Goal: Transaction & Acquisition: Purchase product/service

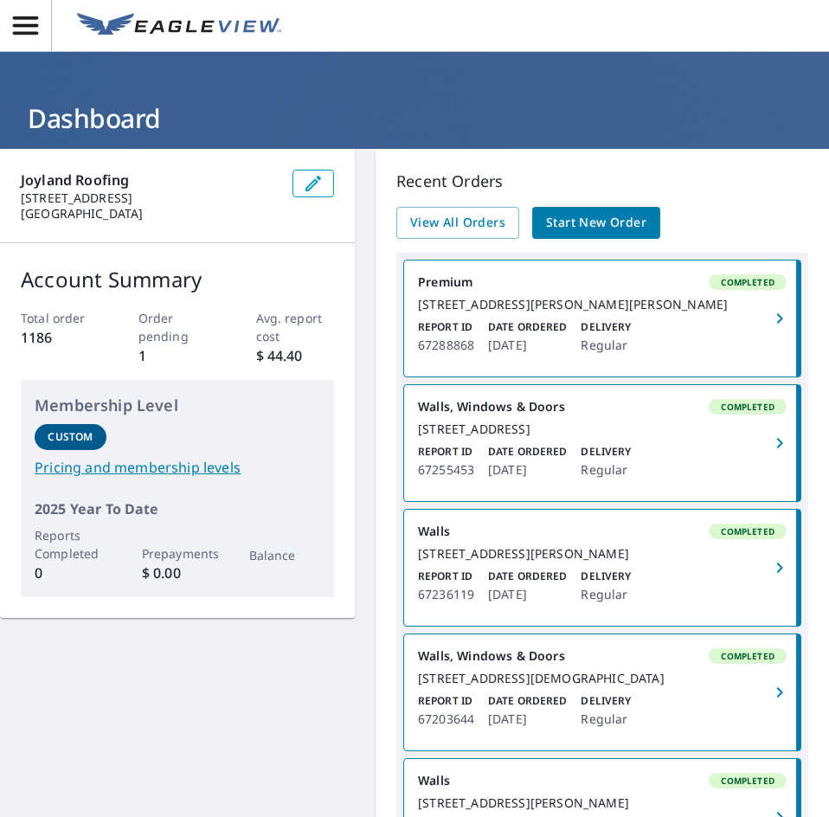
click at [606, 217] on span "Start New Order" at bounding box center [596, 223] width 100 height 22
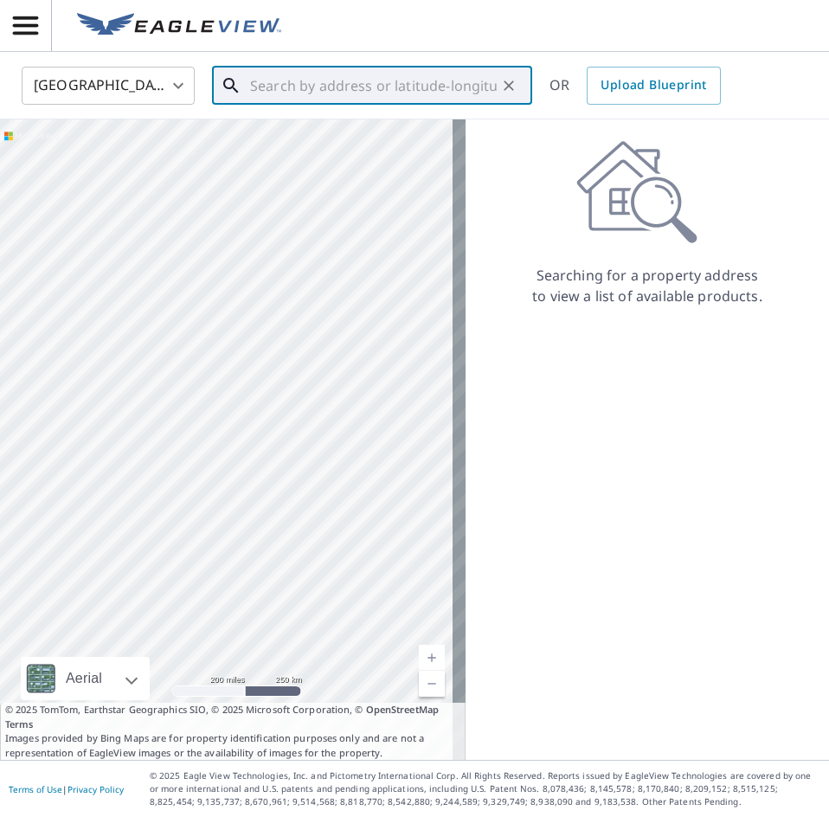
click at [309, 100] on input "text" at bounding box center [373, 85] width 247 height 48
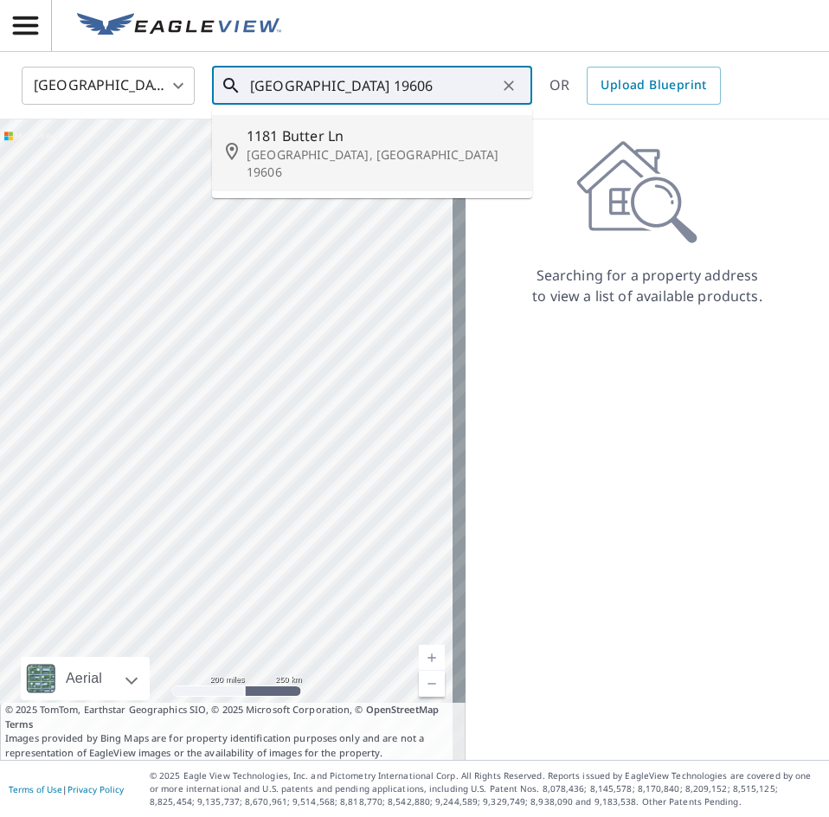
click at [388, 142] on span "1181 Butter Ln" at bounding box center [383, 135] width 272 height 21
type input "1181 Butter Ln Reading, [GEOGRAPHIC_DATA] 19606"
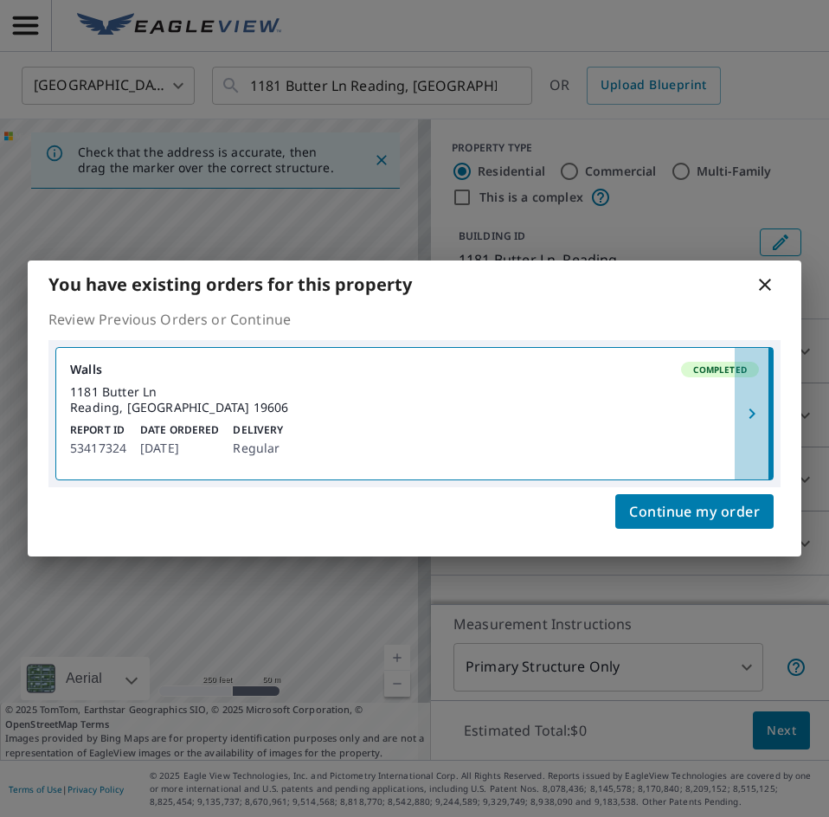
click at [750, 414] on icon "button" at bounding box center [752, 413] width 21 height 21
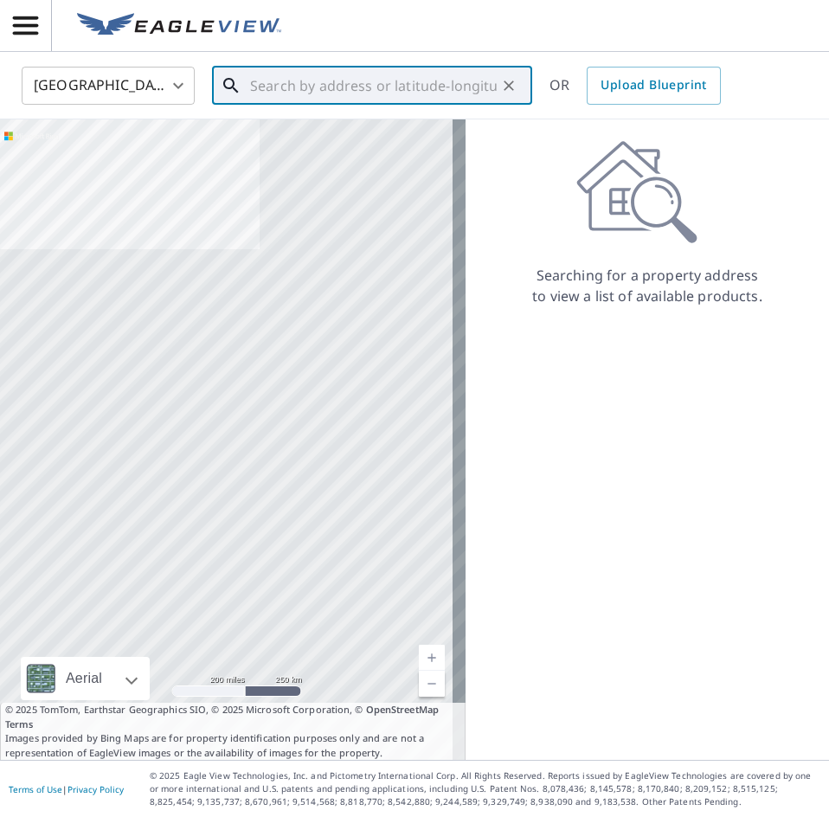
click at [285, 95] on input "text" at bounding box center [373, 85] width 247 height 48
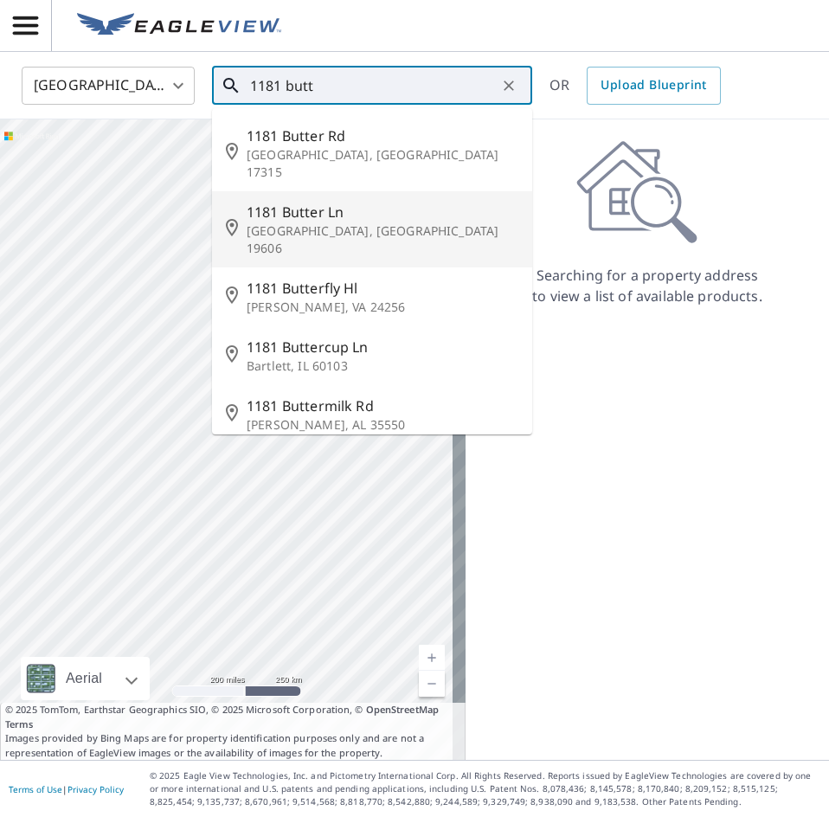
click at [372, 222] on p "[GEOGRAPHIC_DATA], [GEOGRAPHIC_DATA] 19606" at bounding box center [383, 239] width 272 height 35
type input "1181 Butter Ln Reading, [GEOGRAPHIC_DATA] 19606"
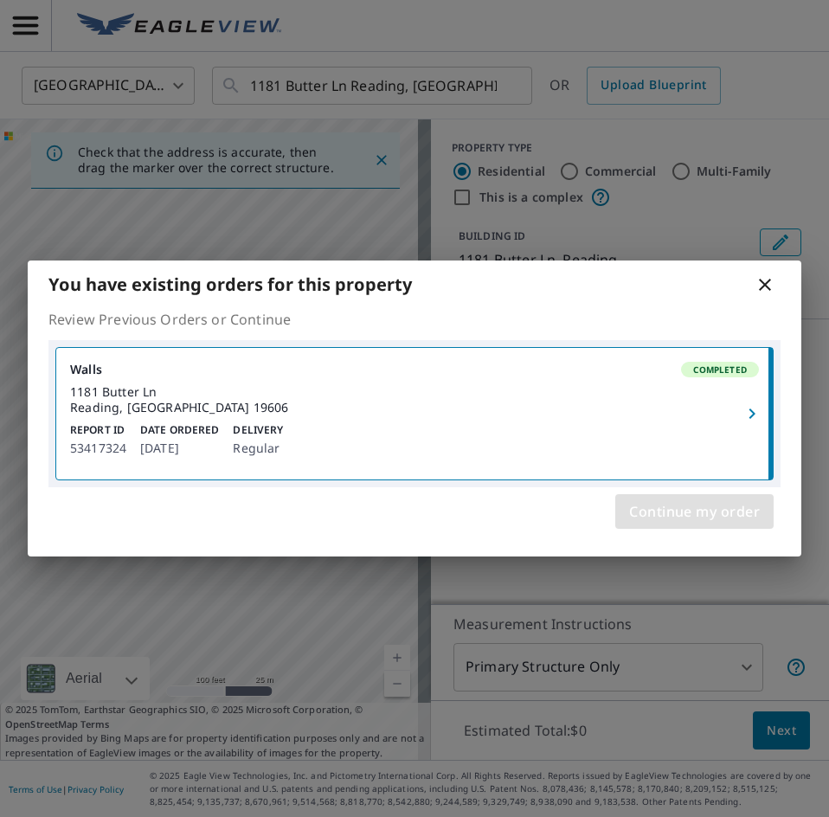
click at [676, 518] on span "Continue my order" at bounding box center [694, 511] width 131 height 24
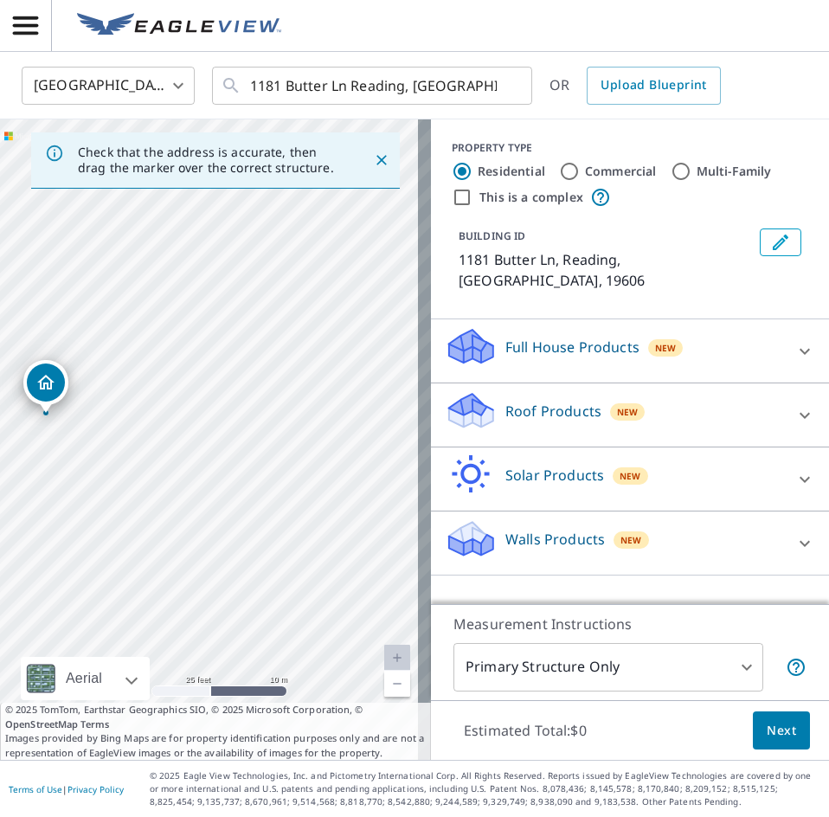
click at [800, 540] on icon at bounding box center [805, 543] width 10 height 6
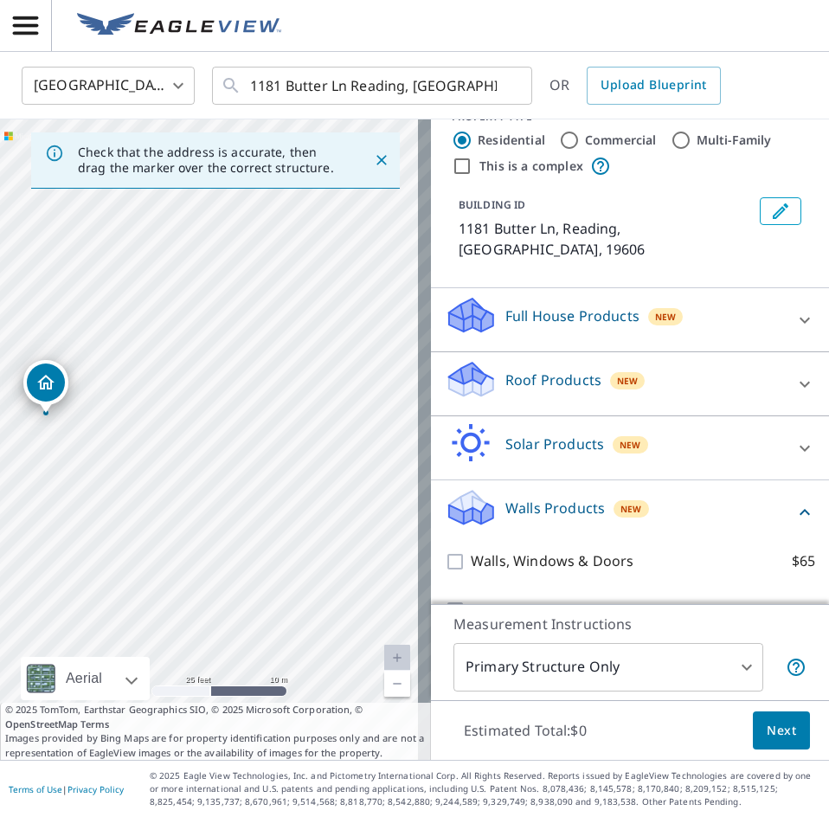
scroll to position [48, 0]
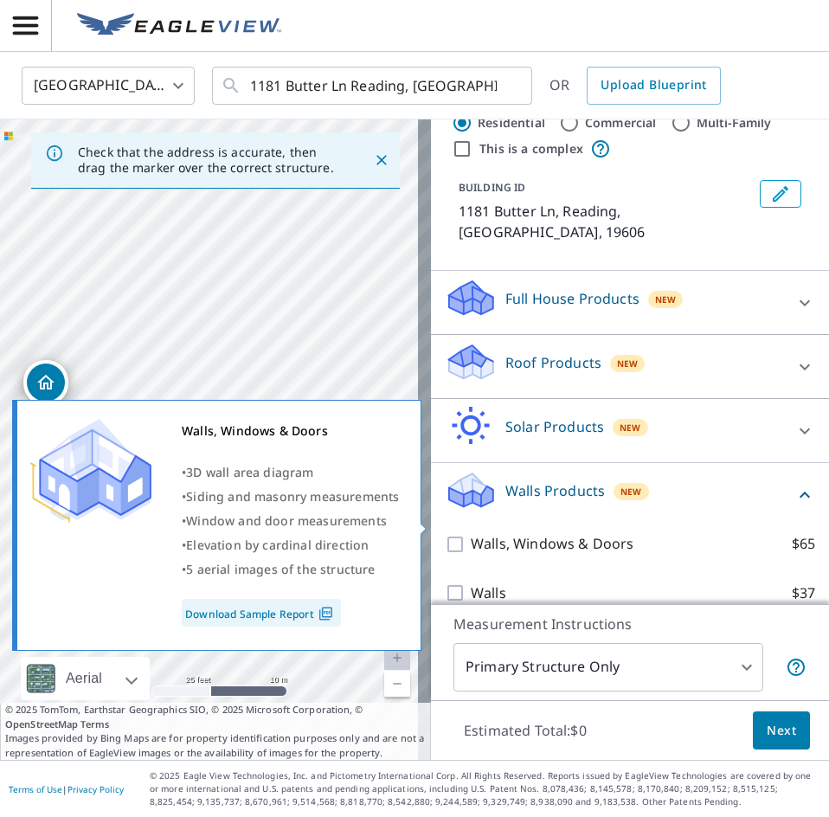
click at [445, 534] on input "Walls, Windows & Doors $65" at bounding box center [458, 544] width 26 height 21
checkbox input "true"
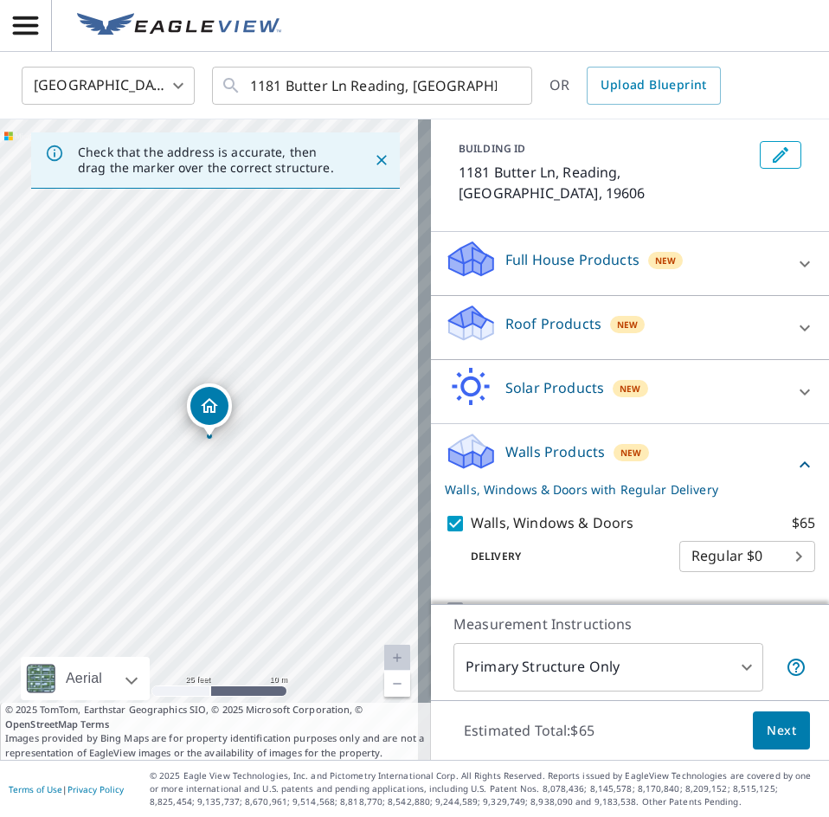
scroll to position [105, 0]
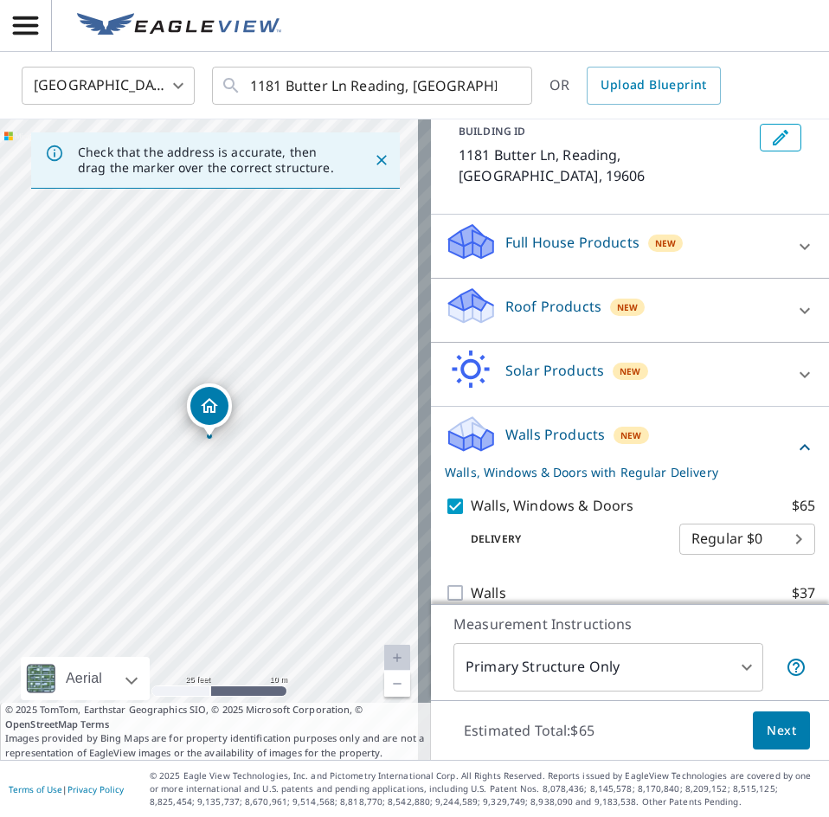
click at [771, 737] on span "Next" at bounding box center [781, 731] width 29 height 22
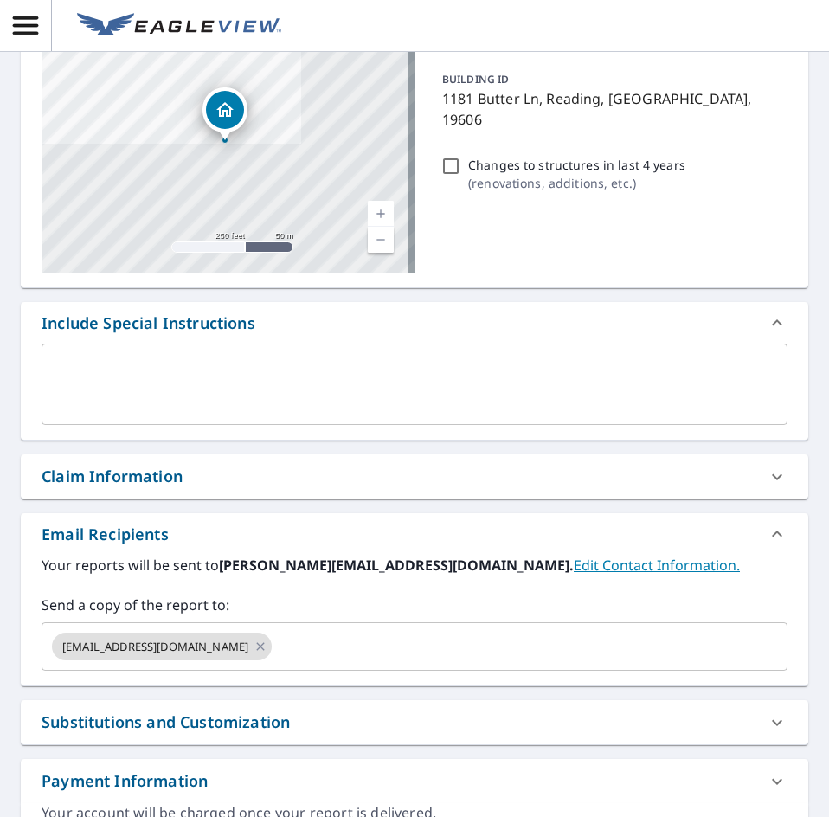
scroll to position [173, 0]
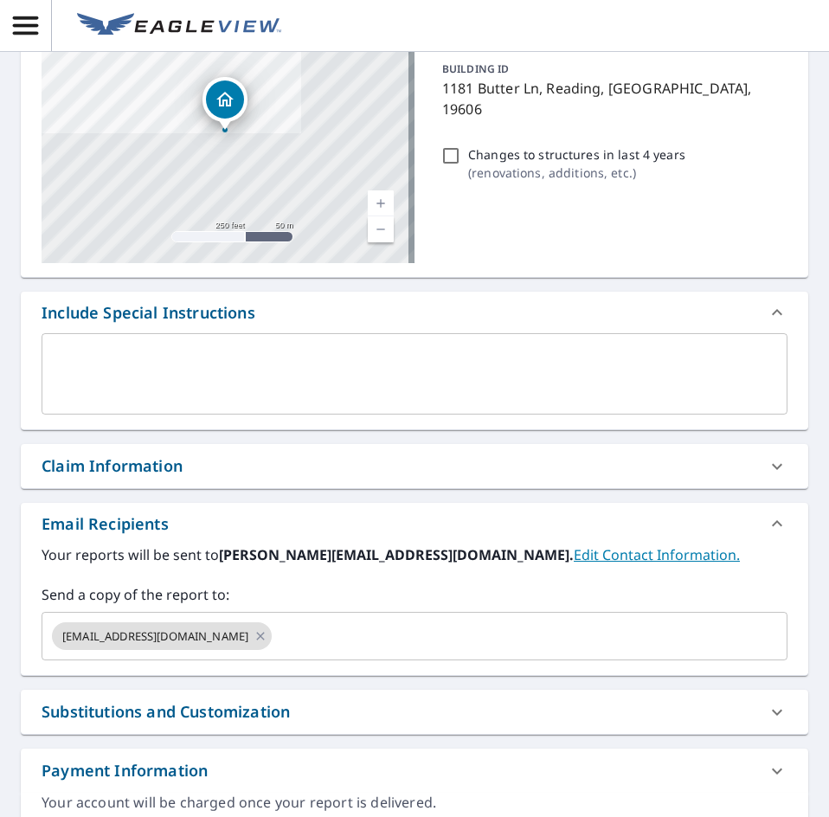
click at [281, 486] on div "Claim Information" at bounding box center [415, 466] width 788 height 44
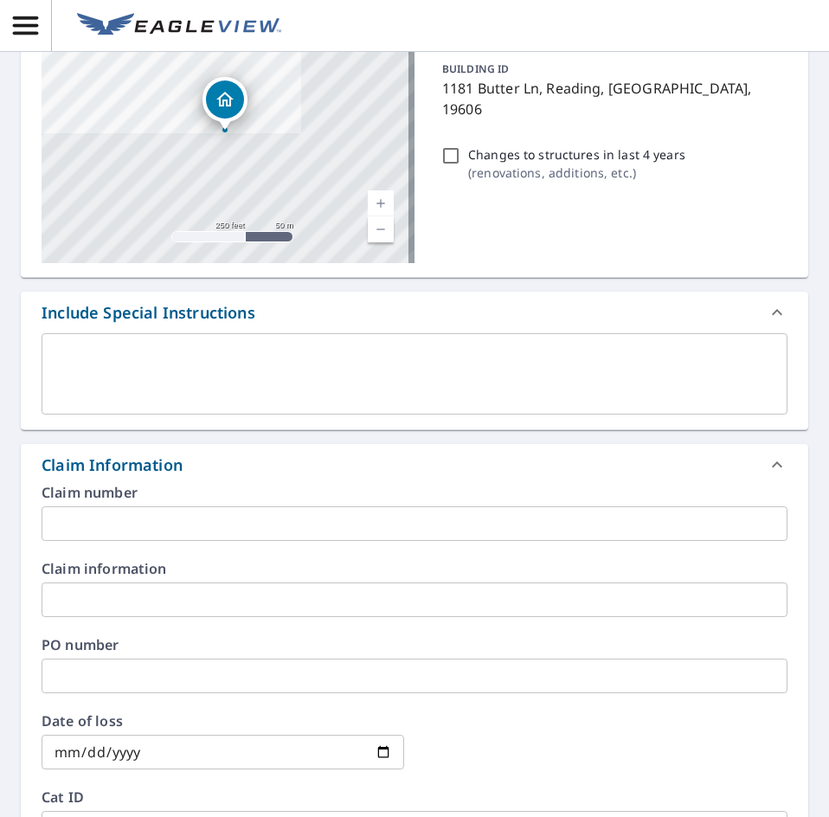
click at [275, 469] on div "Claim Information" at bounding box center [399, 465] width 715 height 23
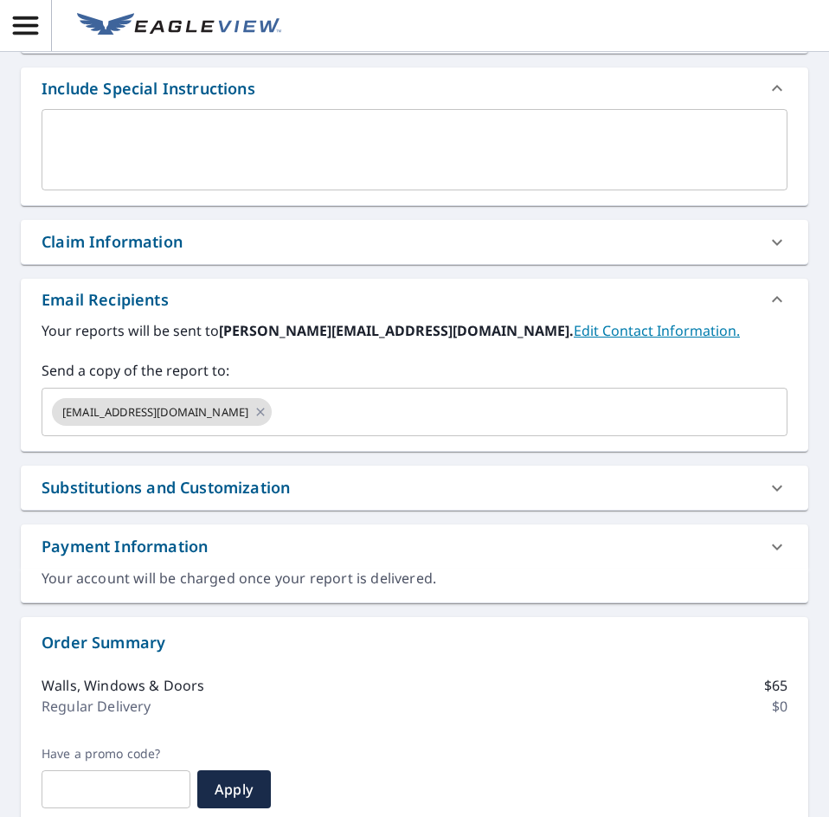
scroll to position [519, 0]
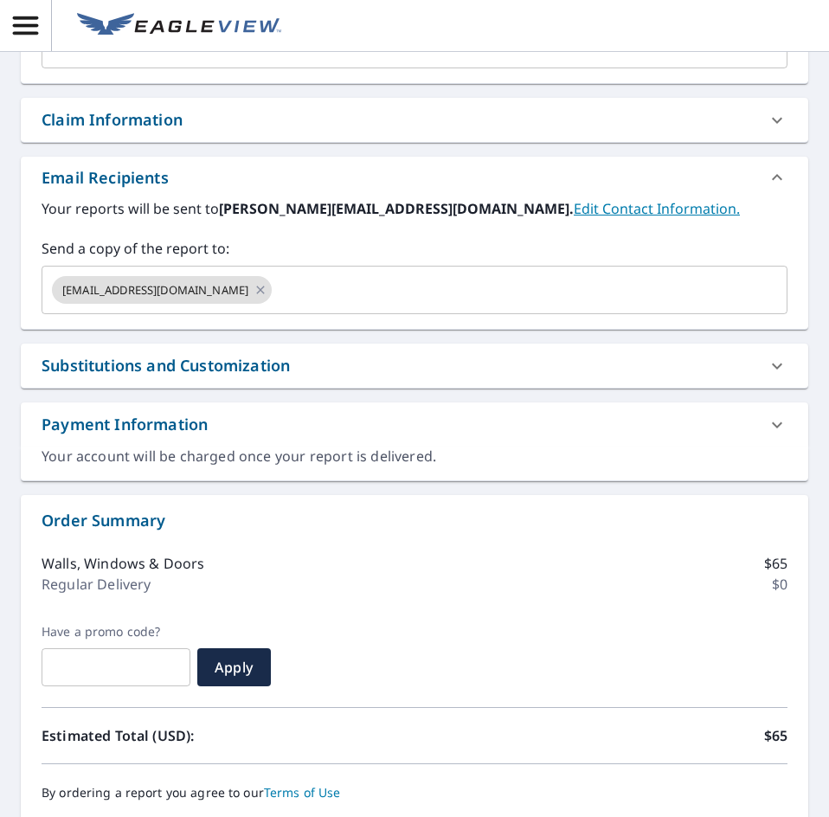
click at [313, 362] on div "Substitutions and Customization" at bounding box center [399, 365] width 715 height 23
checkbox input "true"
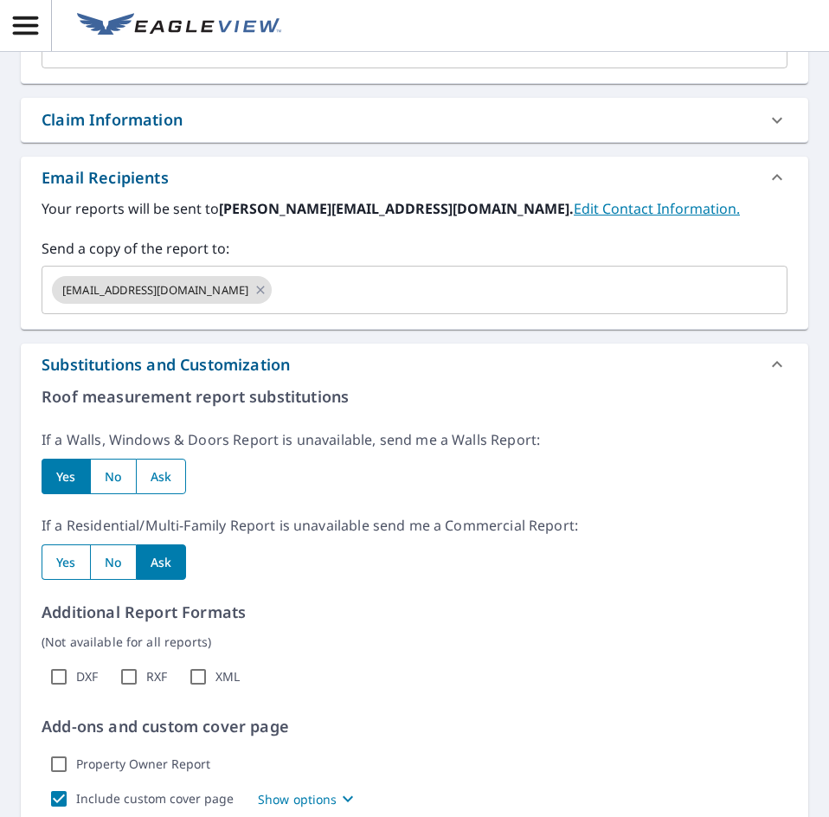
click at [108, 474] on input "radio" at bounding box center [113, 476] width 46 height 35
radio input "true"
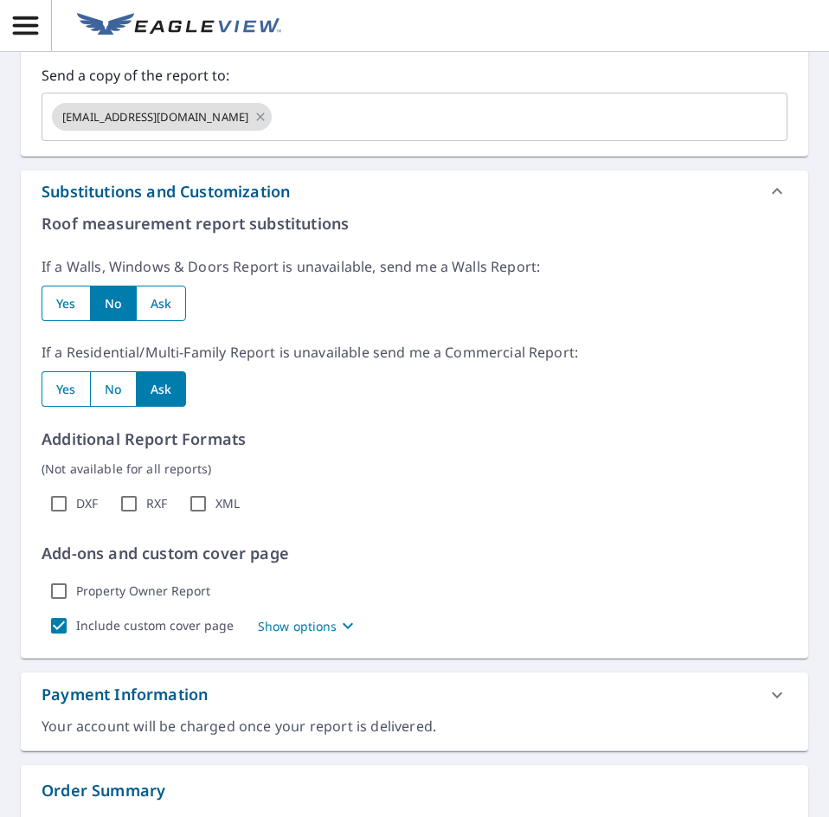
scroll to position [779, 0]
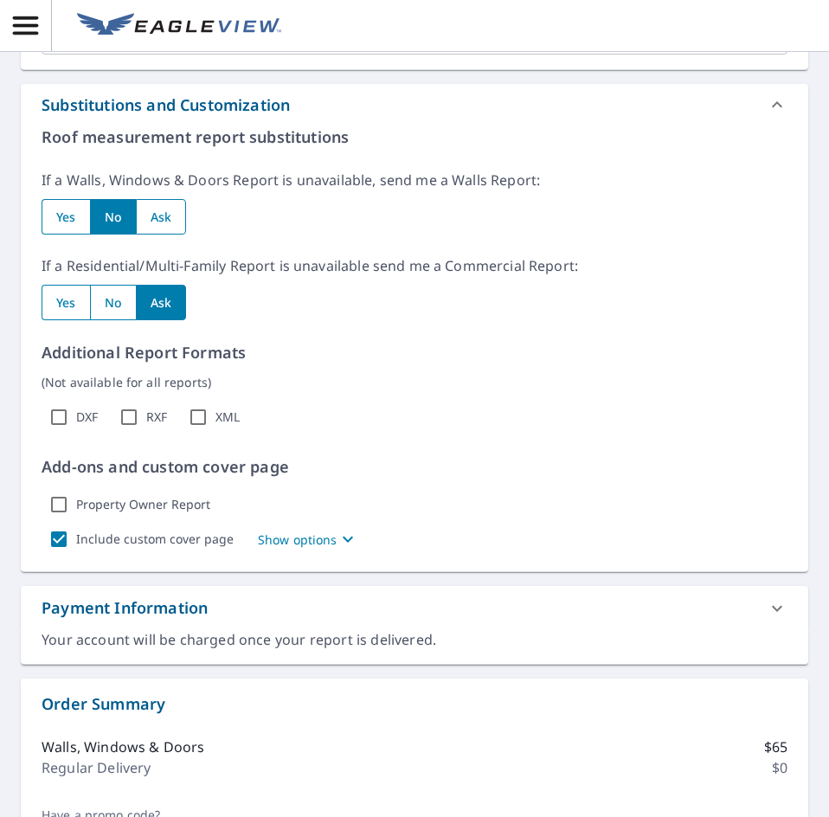
click at [294, 550] on span "Show options" at bounding box center [308, 539] width 100 height 21
checkbox input "true"
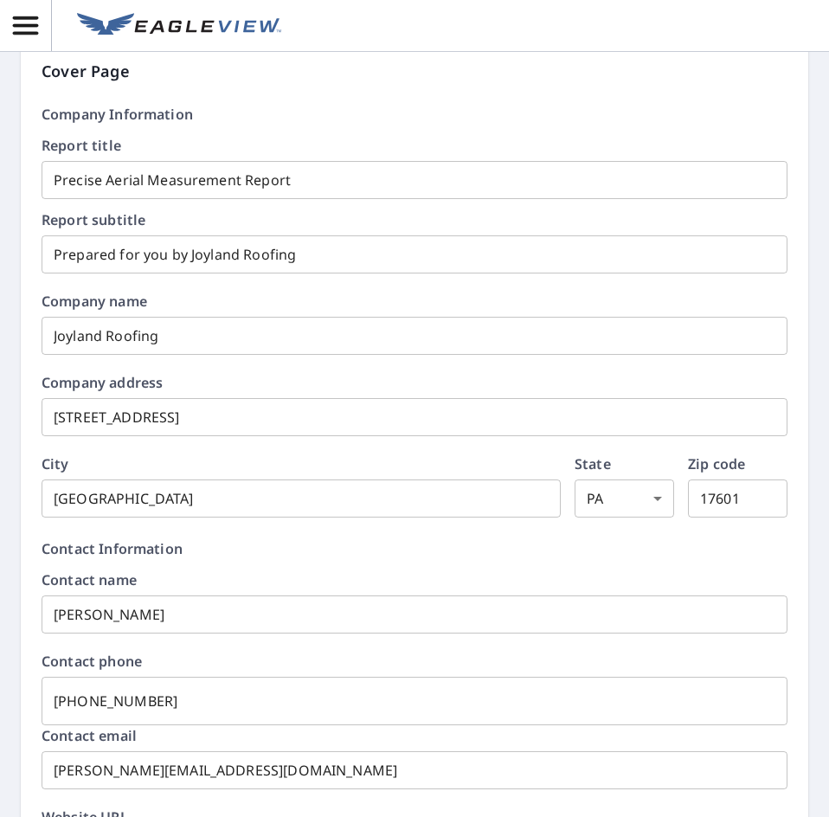
scroll to position [1298, 0]
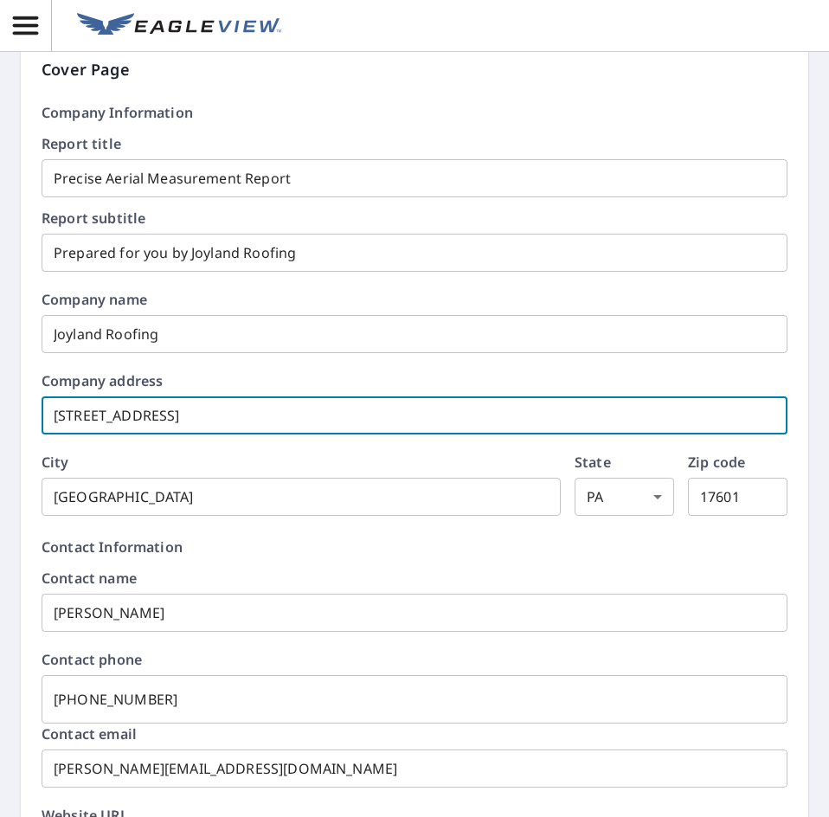
drag, startPoint x: 246, startPoint y: 411, endPoint x: 5, endPoint y: 417, distance: 240.7
click at [5, 417] on div "1181 Butter Ln Reading, [GEOGRAPHIC_DATA] [STREET_ADDRESS] A standard road map …" at bounding box center [414, 706] width 829 height 3711
type input "3"
checkbox input "true"
type input "36"
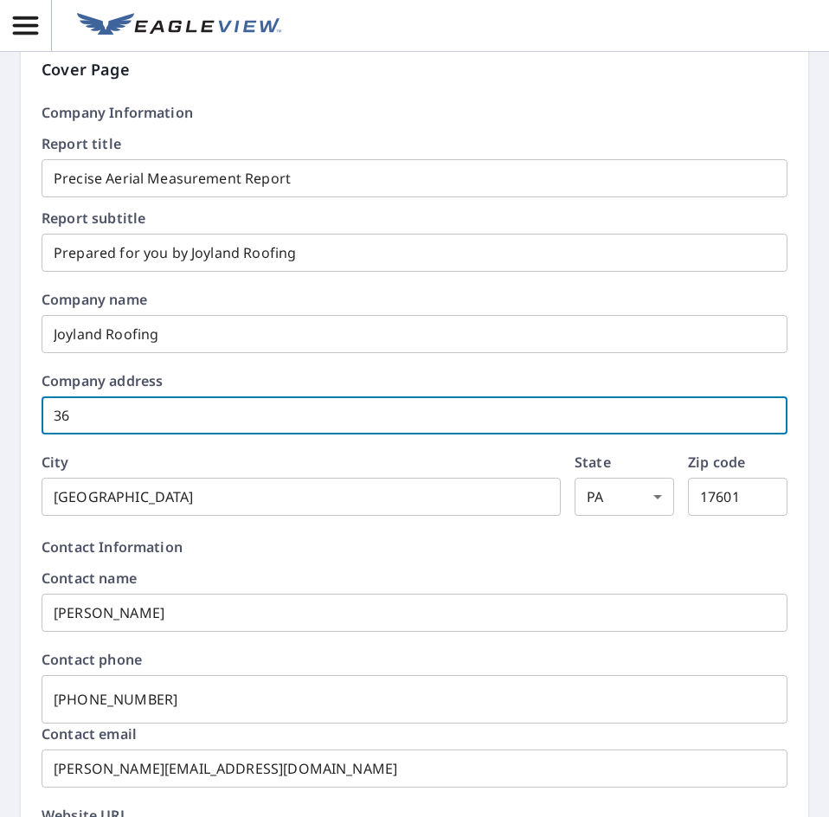
checkbox input "true"
type input "360"
checkbox input "true"
type input "360"
checkbox input "true"
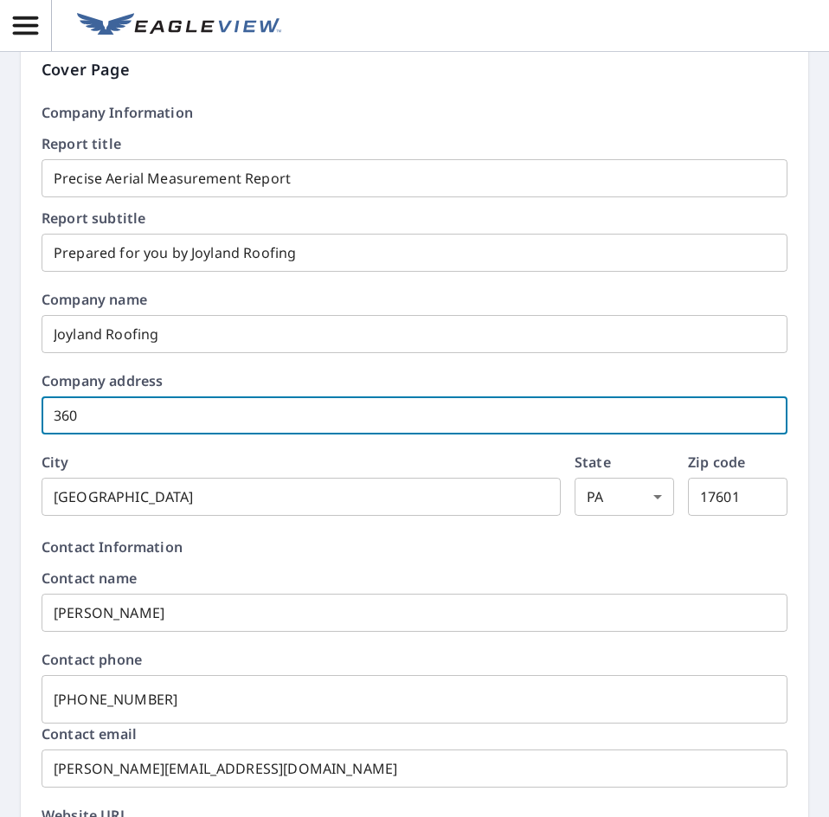
type input "360 W"
checkbox input "true"
type input "360 We"
checkbox input "true"
type input "360 [PERSON_NAME]"
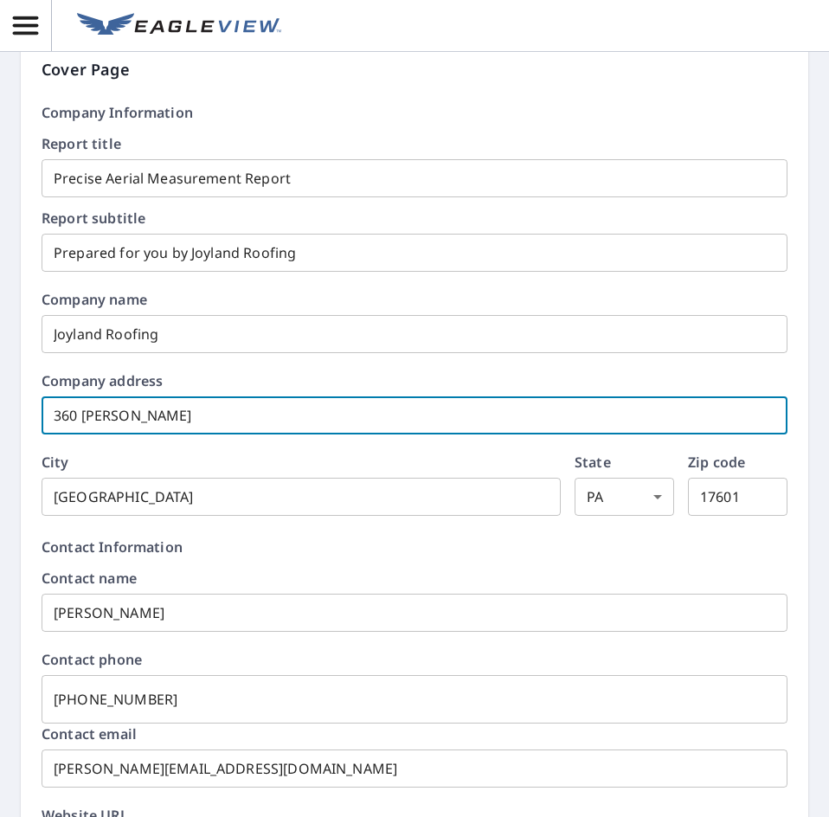
checkbox input "true"
type input "360 West"
checkbox input "true"
type input "360 West"
checkbox input "true"
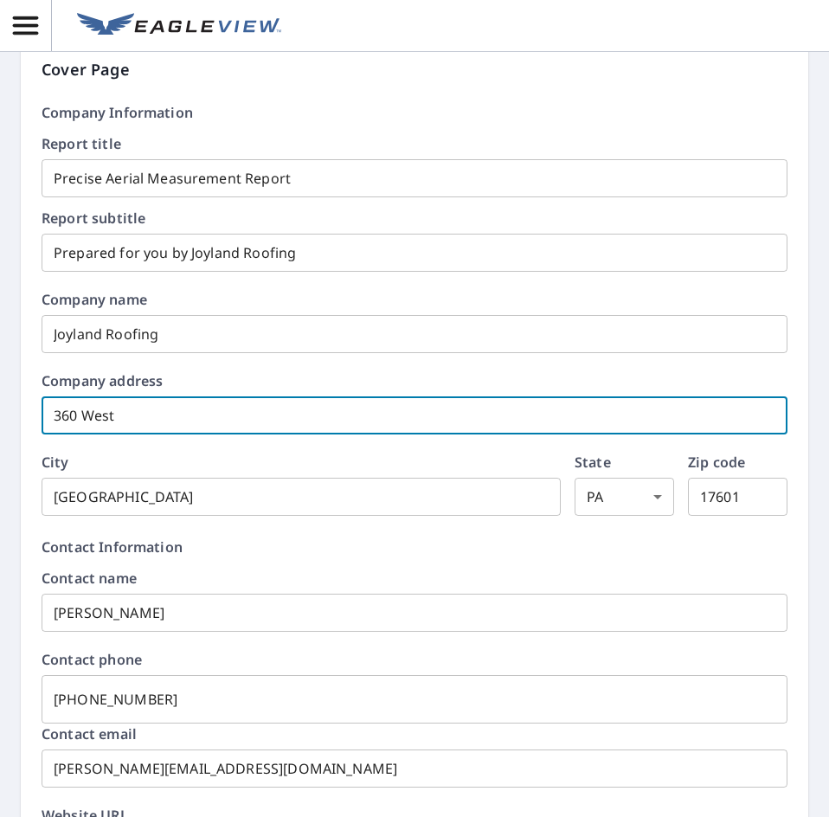
type input "360 West B"
checkbox input "true"
type input "360 West Ba"
checkbox input "true"
type input "360 West Bai"
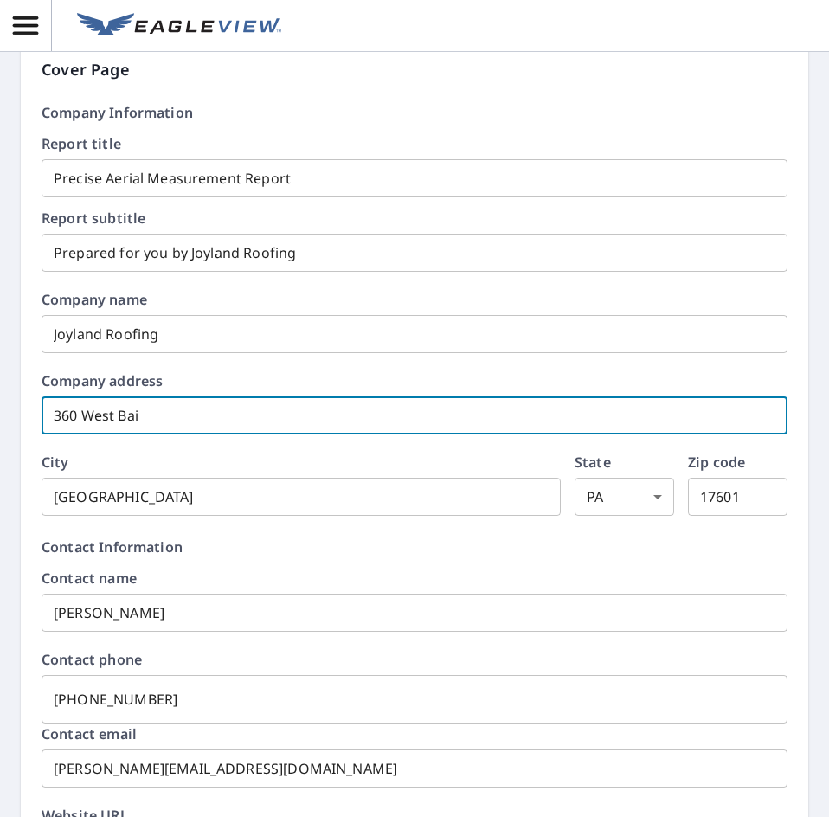
checkbox input "true"
type input "360 West [PERSON_NAME]"
checkbox input "true"
type input "360 [GEOGRAPHIC_DATA]"
checkbox input "true"
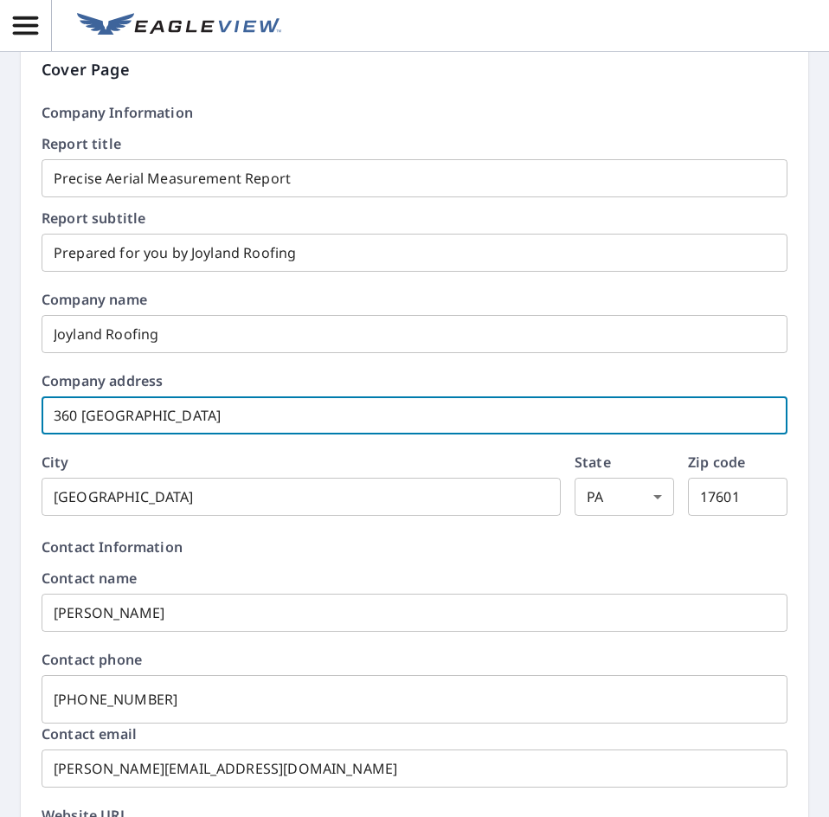
type input "360 West Bainbr"
checkbox input "true"
type input "360 [GEOGRAPHIC_DATA]"
checkbox input "true"
type input "360 West Bainbrid"
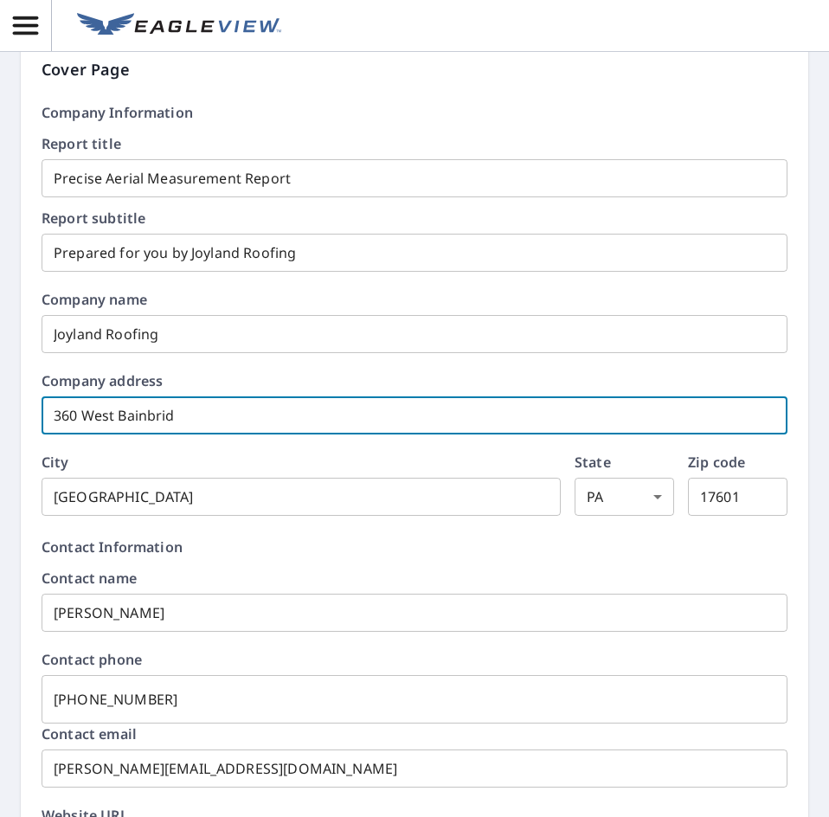
checkbox input "true"
type input "360 West Bainbridg"
checkbox input "true"
type input "360 [GEOGRAPHIC_DATA]"
checkbox input "true"
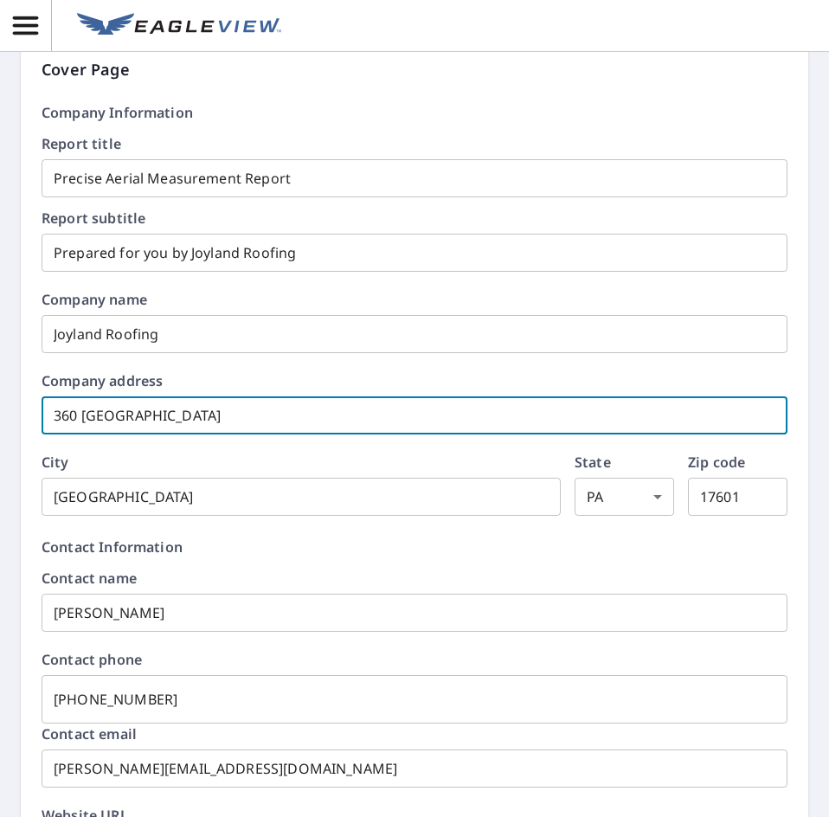
type input "360 [GEOGRAPHIC_DATA]"
checkbox input "true"
type input "360 [GEOGRAPHIC_DATA] S"
checkbox input "true"
type input "[STREET_ADDRESS]"
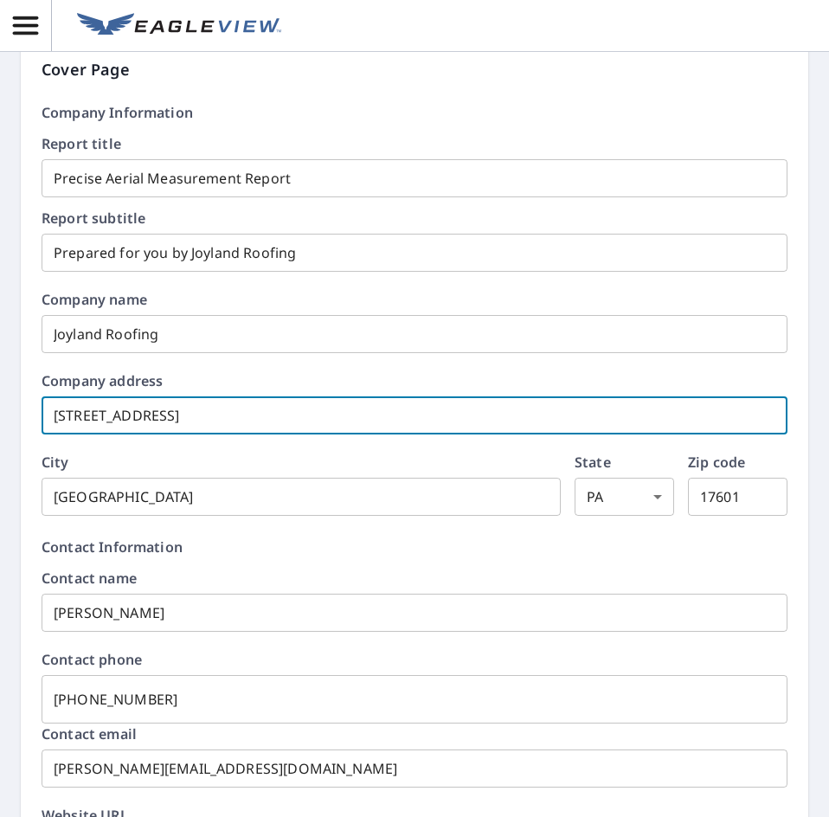
checkbox input "true"
type input "[STREET_ADDRESS]"
checkbox input "true"
type input "[STREET_ADDRESS]"
checkbox input "true"
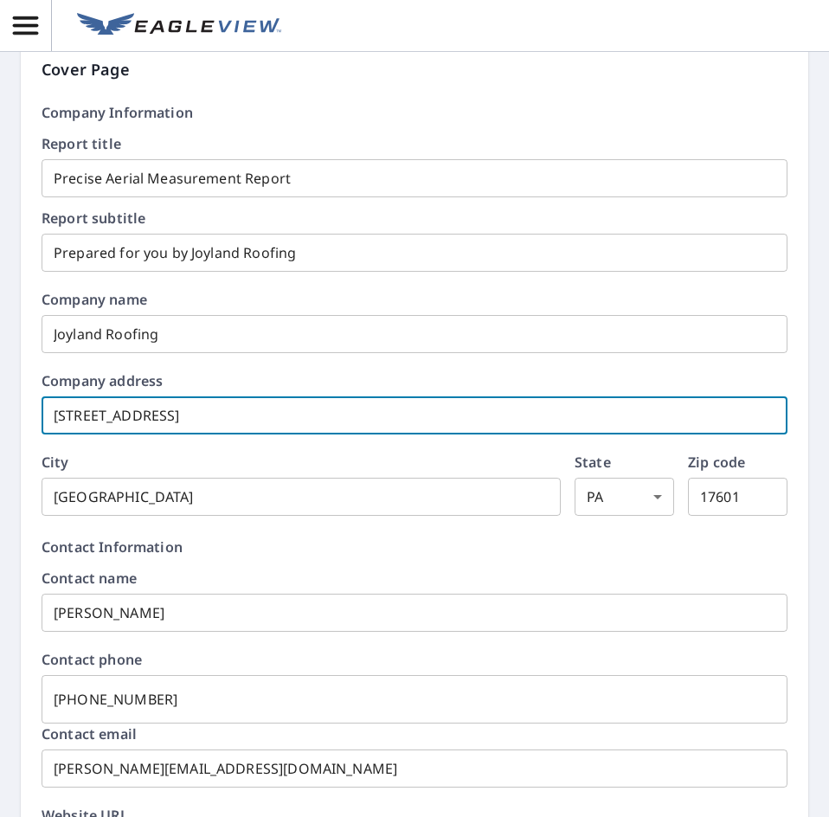
type input "[STREET_ADDRESS]"
checkbox input "true"
type input "[STREET_ADDRESS]"
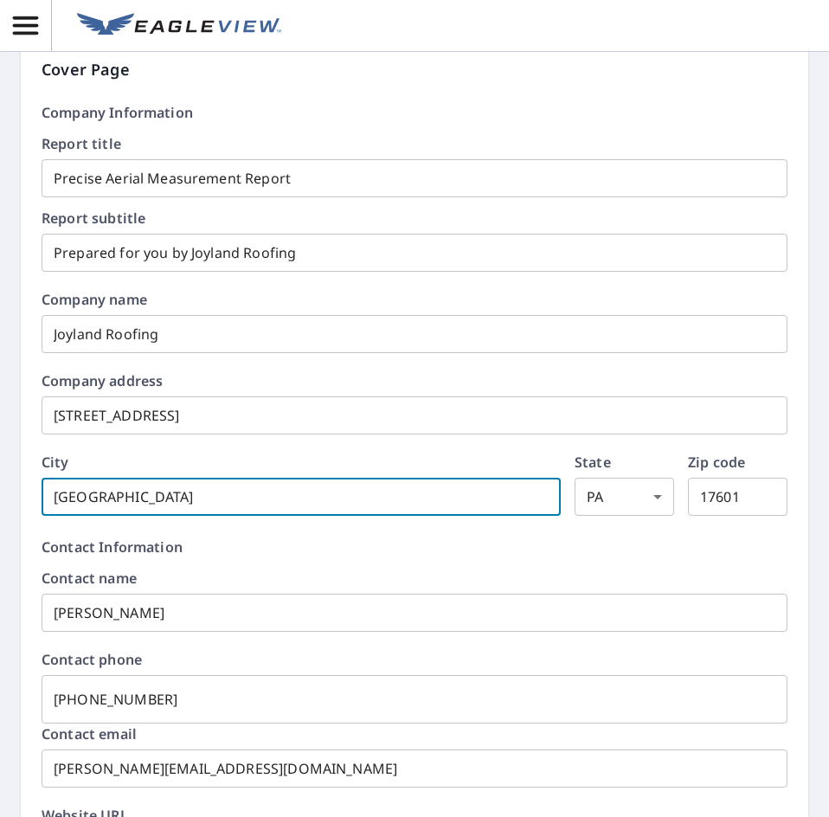
click at [102, 494] on input "[GEOGRAPHIC_DATA]" at bounding box center [301, 497] width 519 height 48
checkbox input "true"
type input "E"
checkbox input "true"
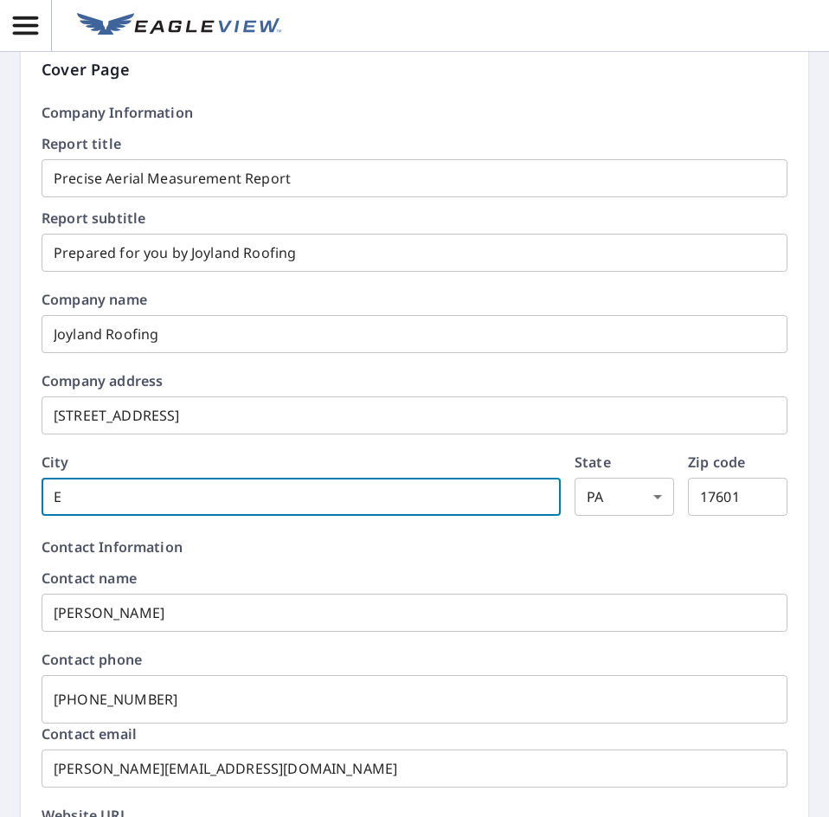
type input "El"
checkbox input "true"
type input "[PERSON_NAME]"
checkbox input "true"
type input "Eliz"
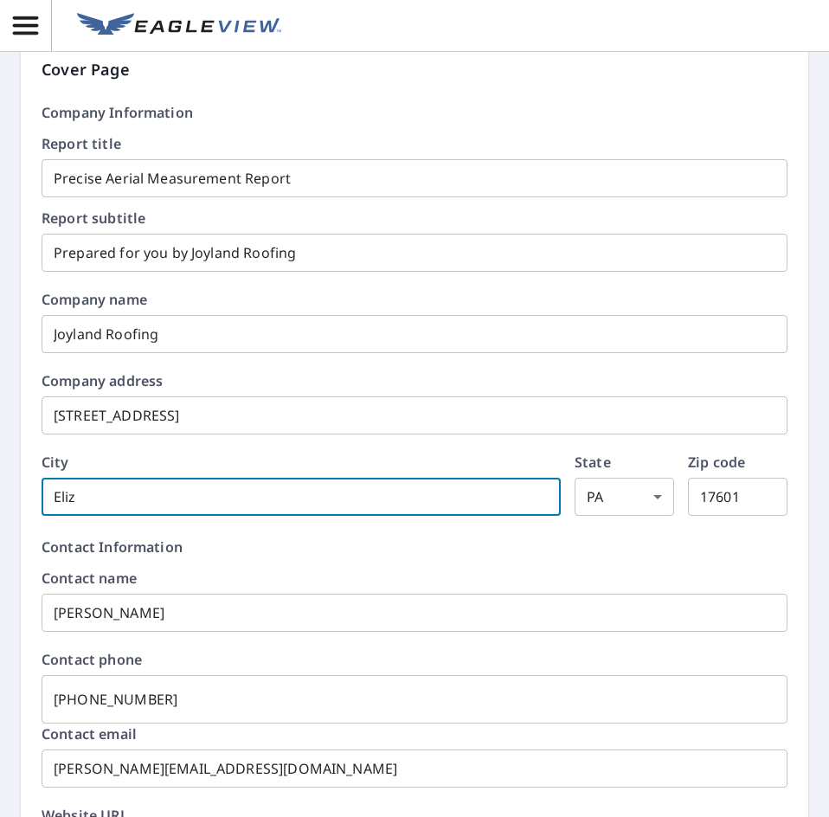
checkbox input "true"
type input "[PERSON_NAME]"
checkbox input "true"
type input "Elizab"
checkbox input "true"
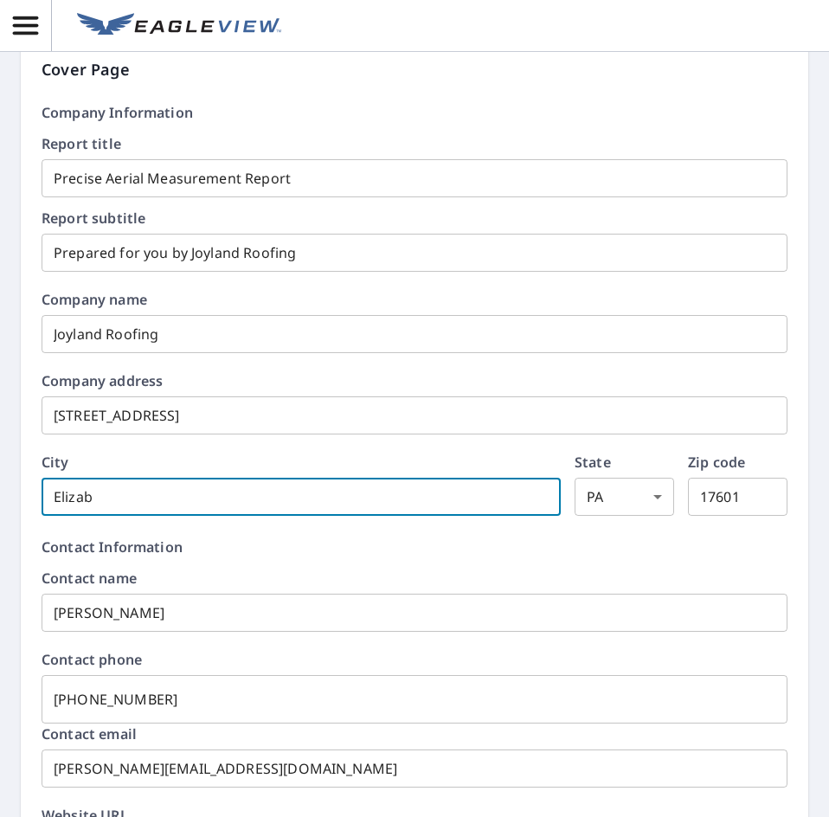
type input "[PERSON_NAME]"
checkbox input "true"
type input "[PERSON_NAME]"
checkbox input "true"
type input "[PERSON_NAME]"
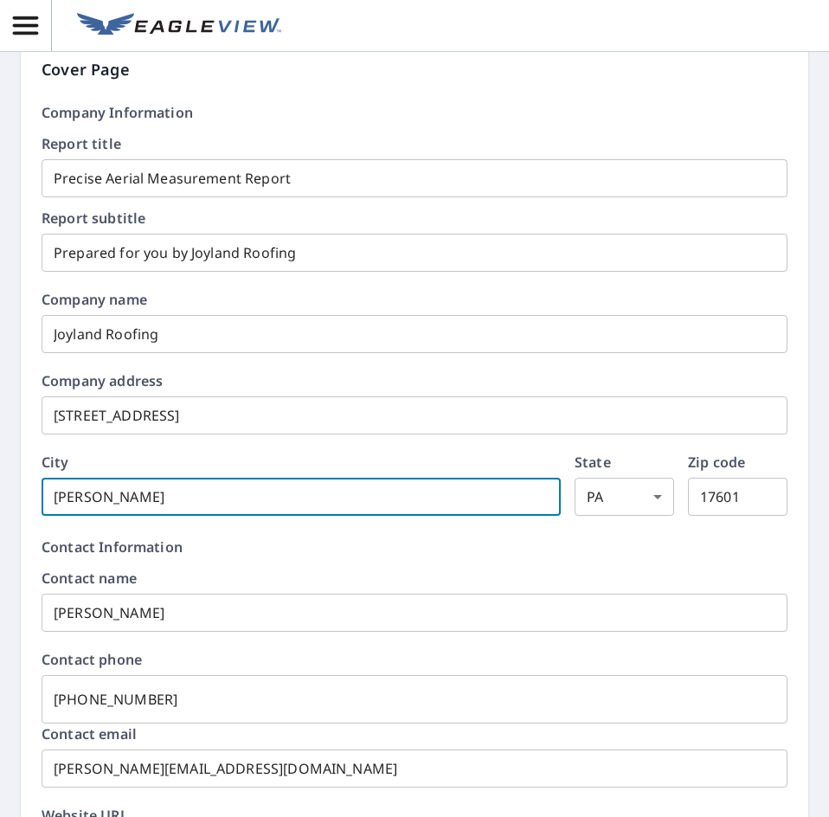
checkbox input "true"
type input "Elizabetht"
checkbox input "true"
type input "Elizabethto"
checkbox input "true"
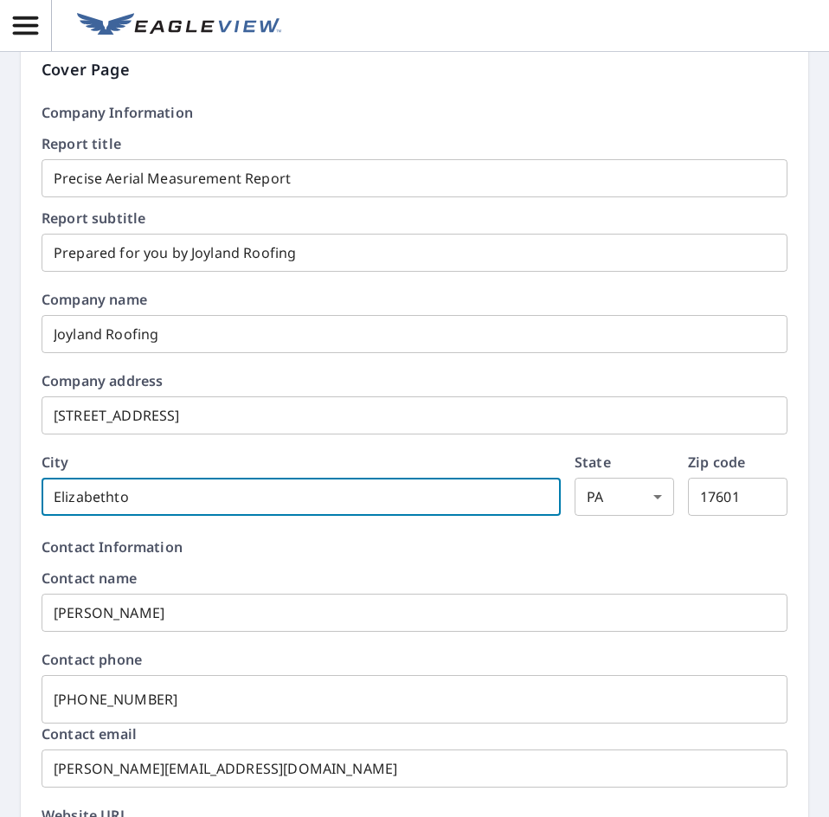
type input "Elizabethtow"
checkbox input "true"
type input "Elizabethtown"
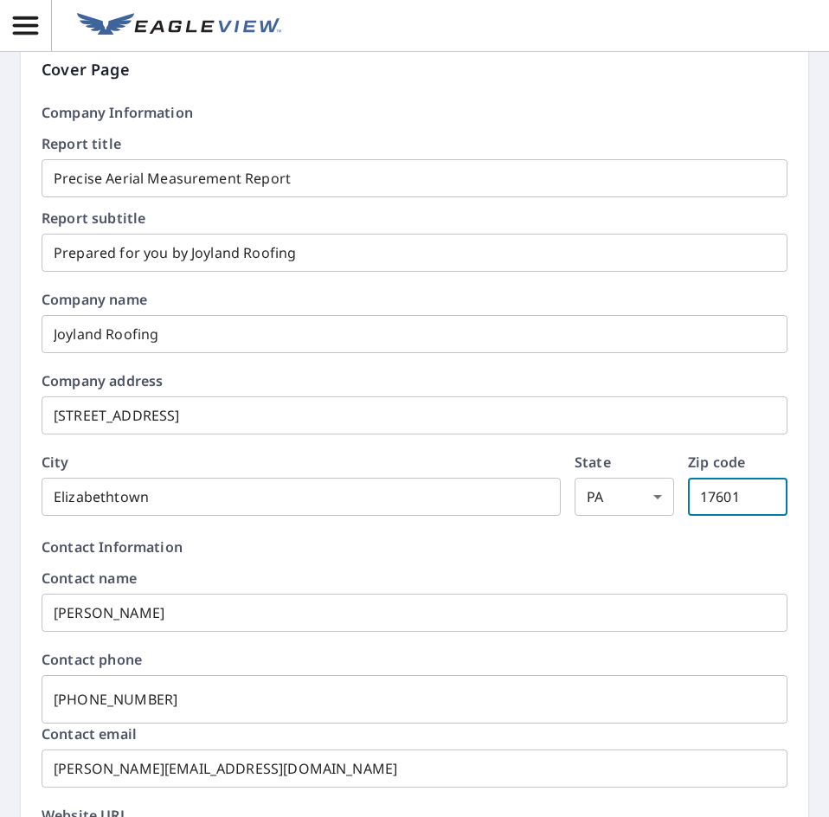
drag, startPoint x: 733, startPoint y: 504, endPoint x: 672, endPoint y: 515, distance: 62.5
click at [672, 515] on div "City [GEOGRAPHIC_DATA] ​ State [US_STATE] [GEOGRAPHIC_DATA] ​ Zip code 17601 ​" at bounding box center [415, 485] width 746 height 61
type input "1"
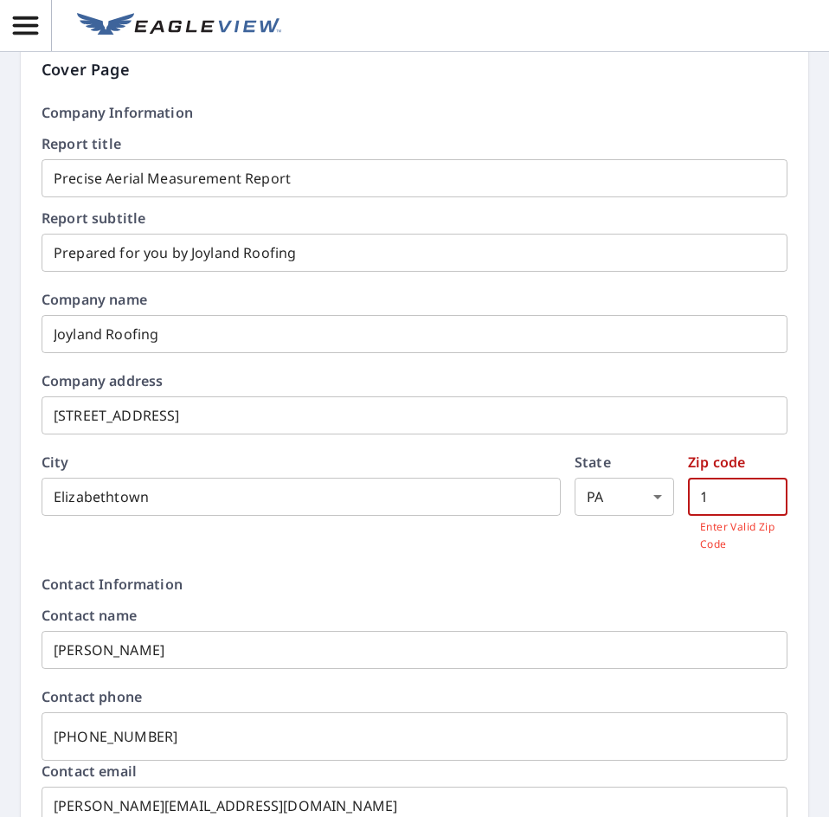
checkbox input "true"
type input "17"
checkbox input "true"
type input "175"
checkbox input "true"
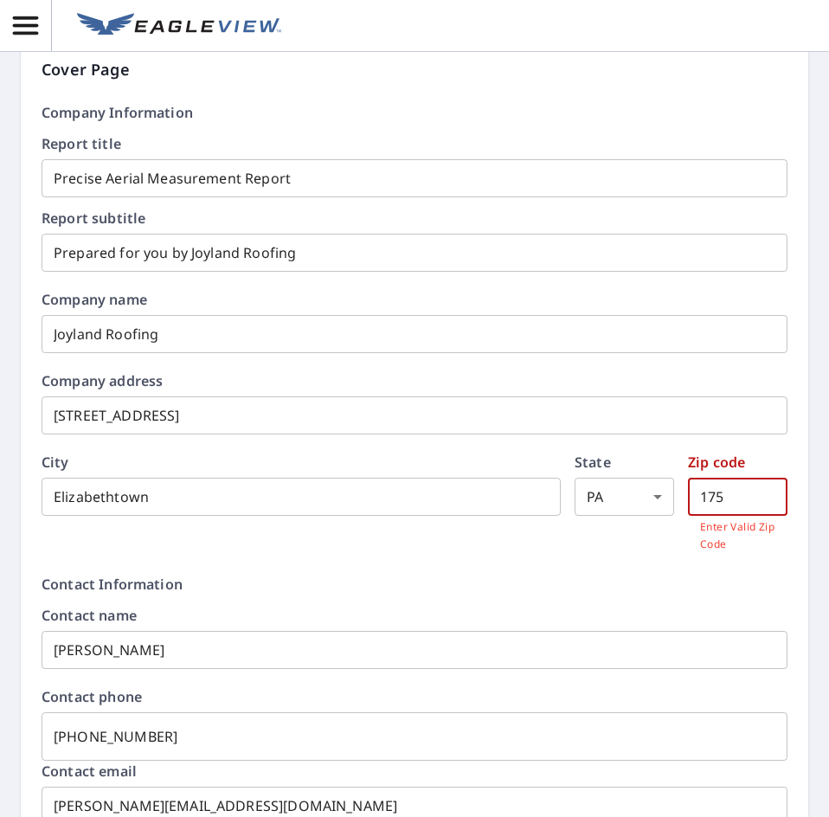
type input "17"
checkbox input "true"
type input "170"
checkbox input "true"
type input "1702"
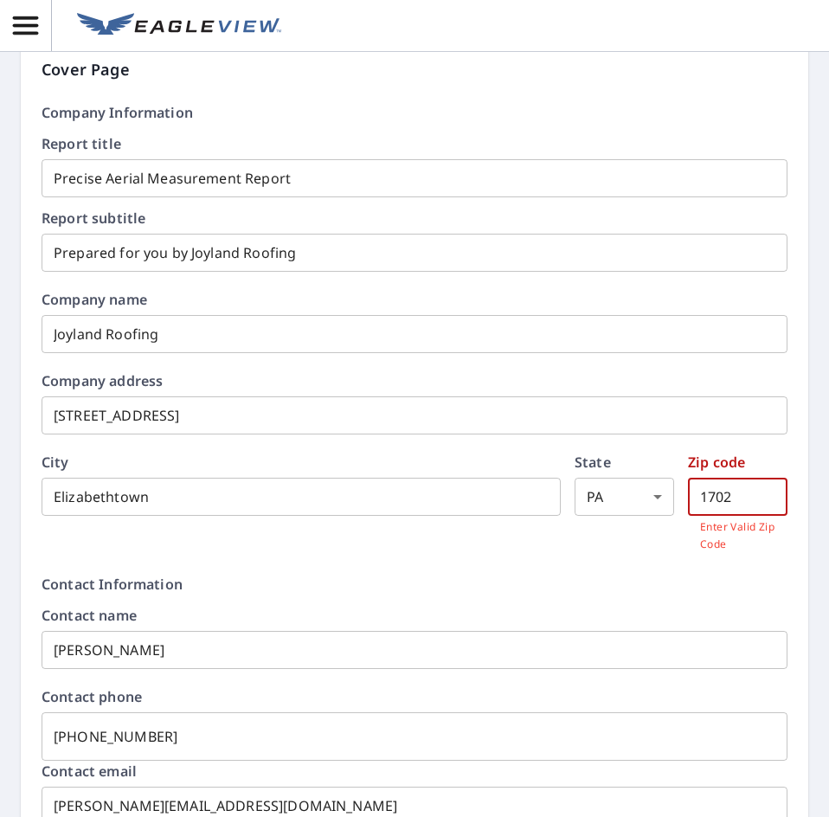
checkbox input "true"
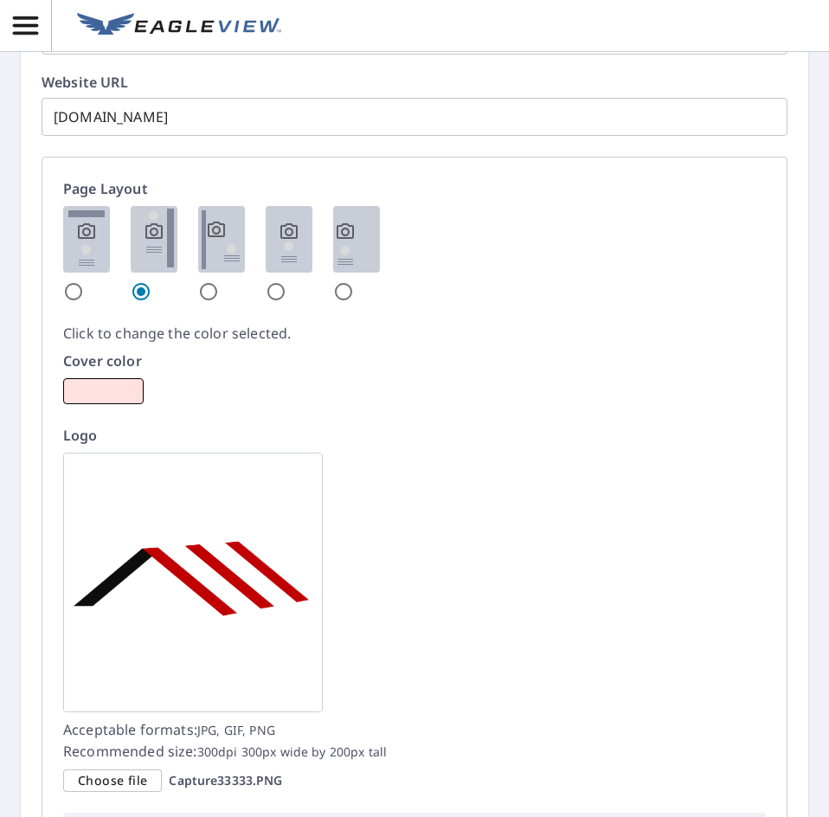
scroll to position [1991, 0]
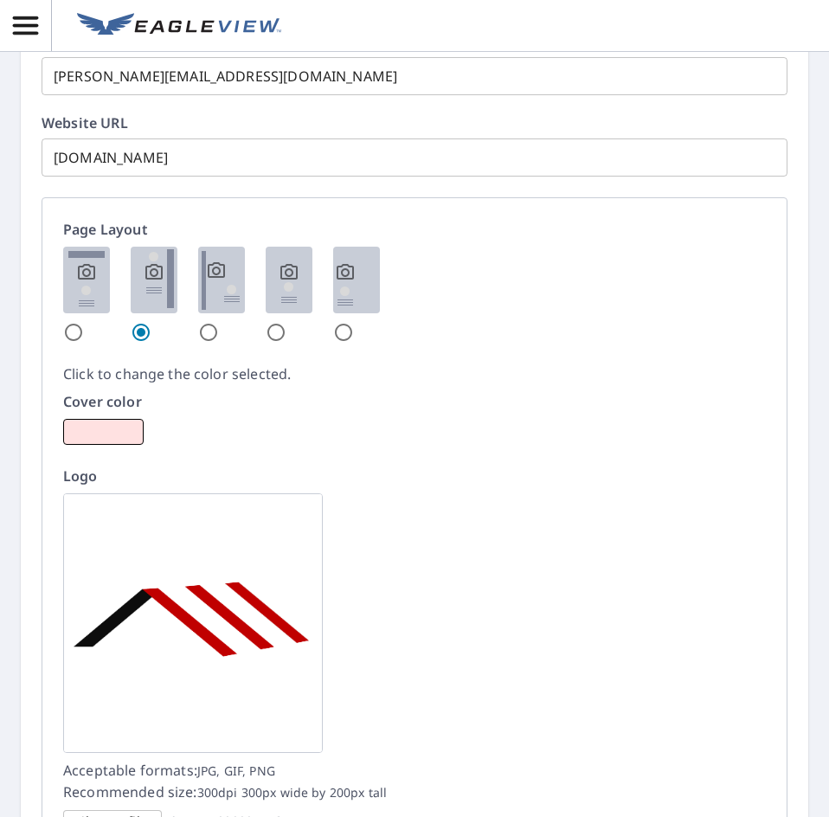
type input "17022"
click at [196, 569] on img at bounding box center [193, 623] width 260 height 260
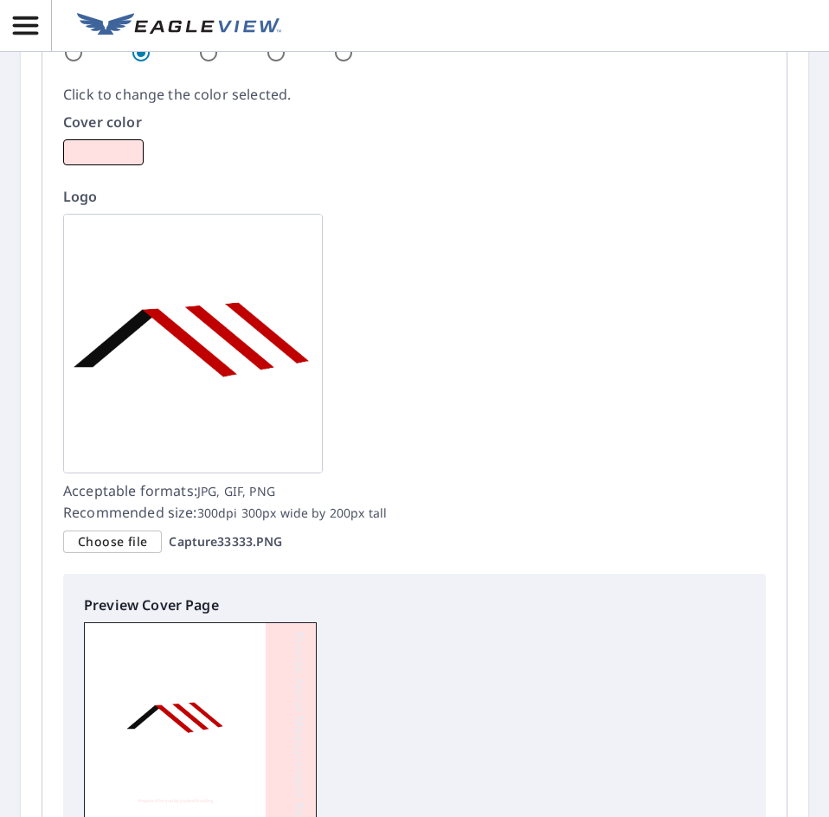
scroll to position [2337, 0]
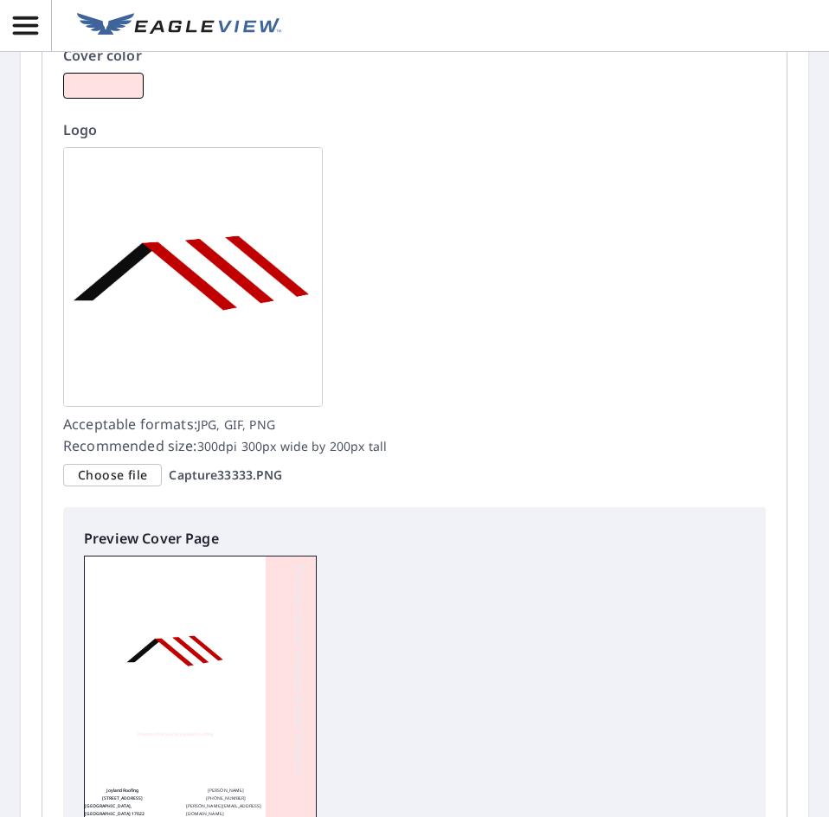
click at [135, 471] on span "Choose file" at bounding box center [112, 476] width 69 height 22
click at [0, 0] on input "Choose file Capture33333.PNG" at bounding box center [0, 0] width 0 height 0
click at [226, 307] on img at bounding box center [193, 277] width 260 height 260
click at [140, 471] on span "Choose file" at bounding box center [112, 476] width 69 height 22
click at [0, 0] on input "Choose file Capture33333.PNG" at bounding box center [0, 0] width 0 height 0
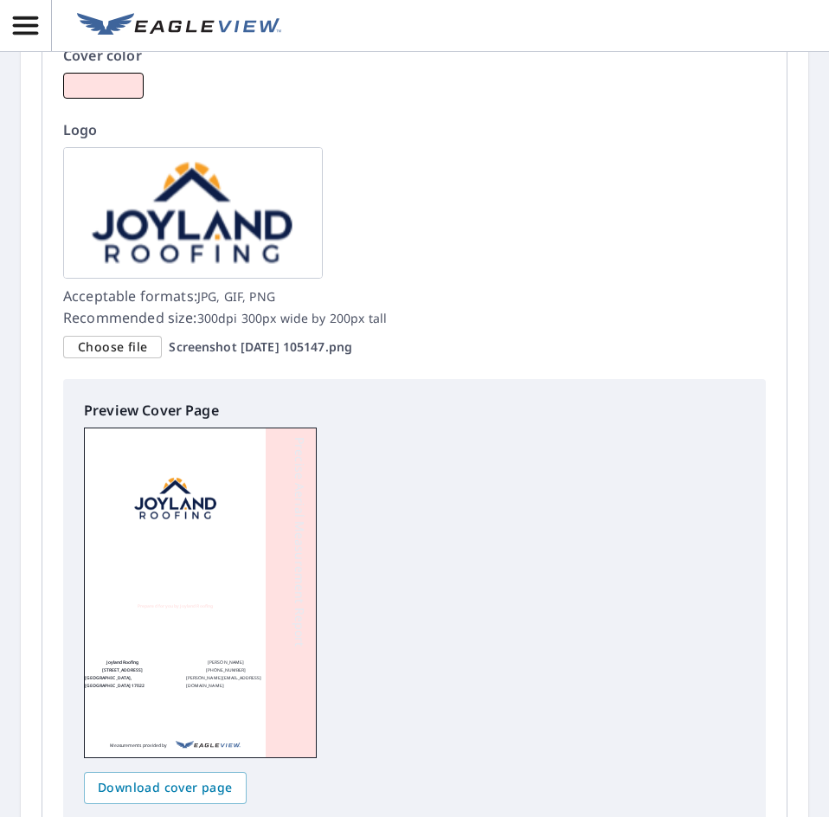
click at [427, 251] on div "Logo Acceptable formats: JPG, GIF, PNG Recommended size: 300dpi 300px wide by 2…" at bounding box center [414, 238] width 703 height 239
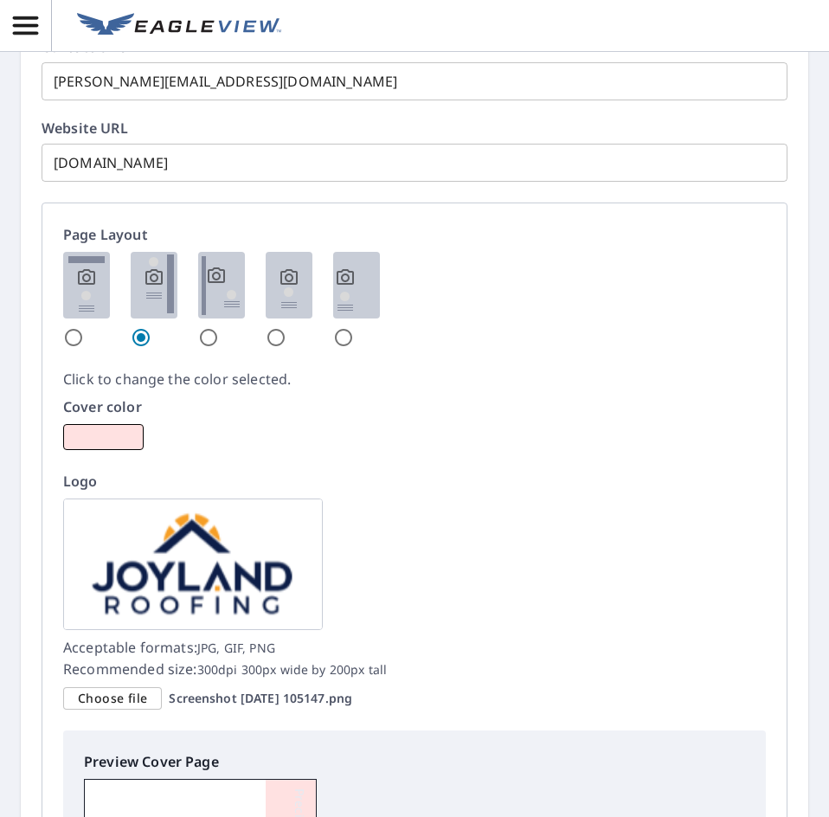
scroll to position [1926, 0]
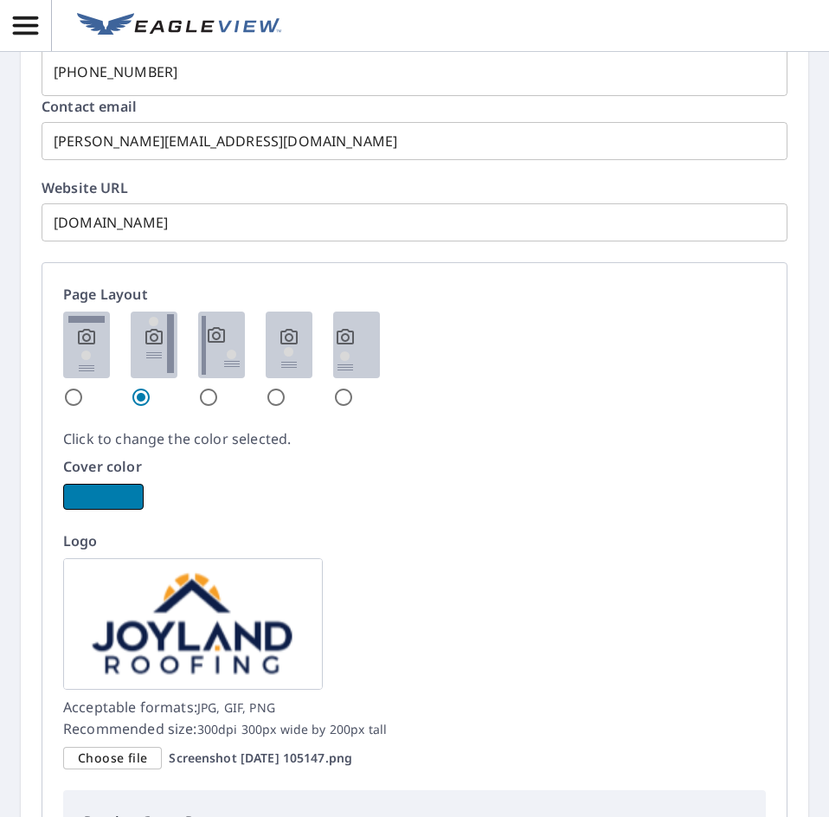
click at [118, 498] on button "button" at bounding box center [103, 497] width 80 height 26
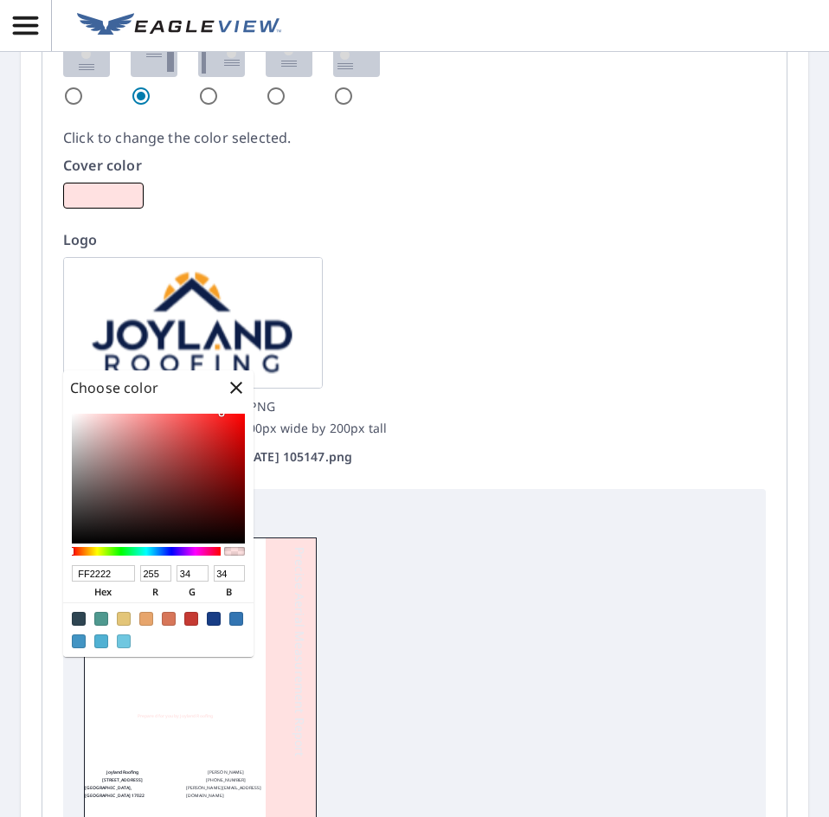
scroll to position [2358, 0]
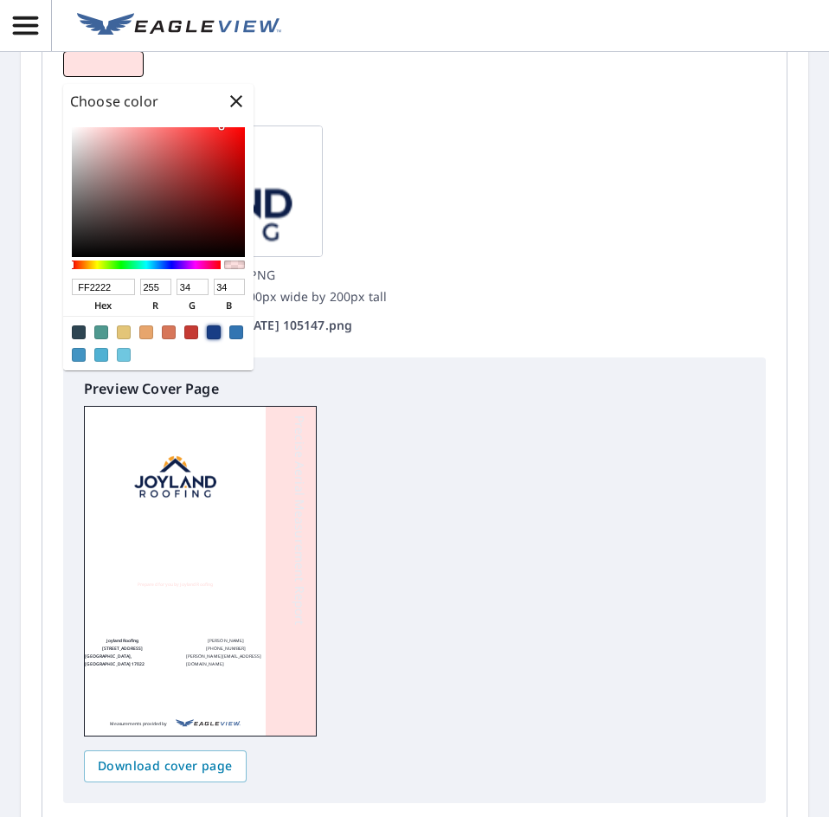
click at [214, 336] on div at bounding box center [214, 332] width 14 height 14
checkbox input "true"
type input "183D85"
type input "24"
type input "61"
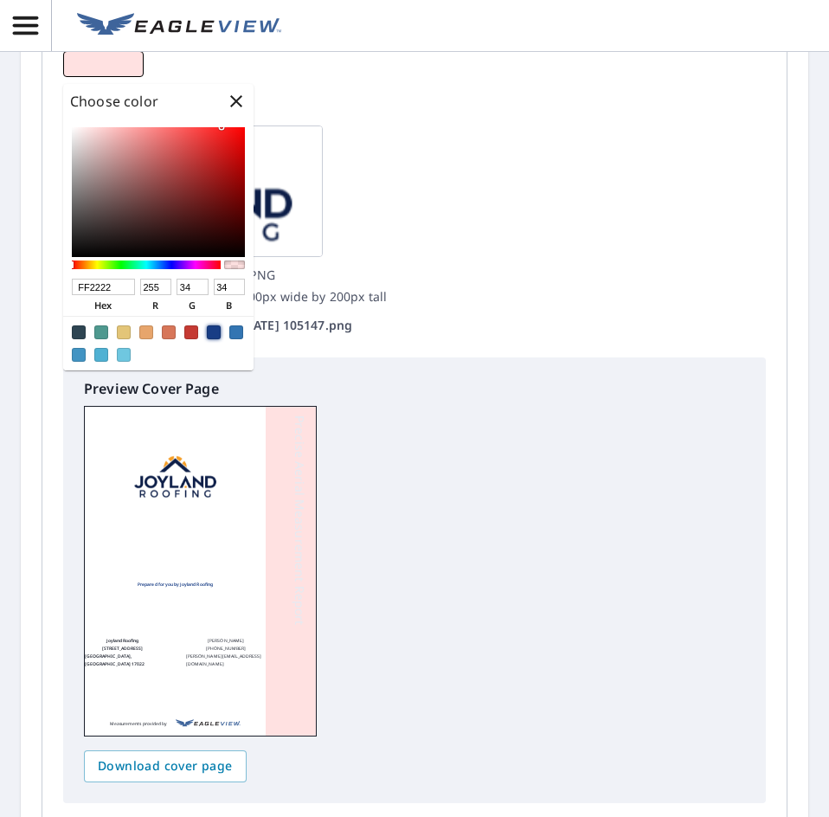
type input "133"
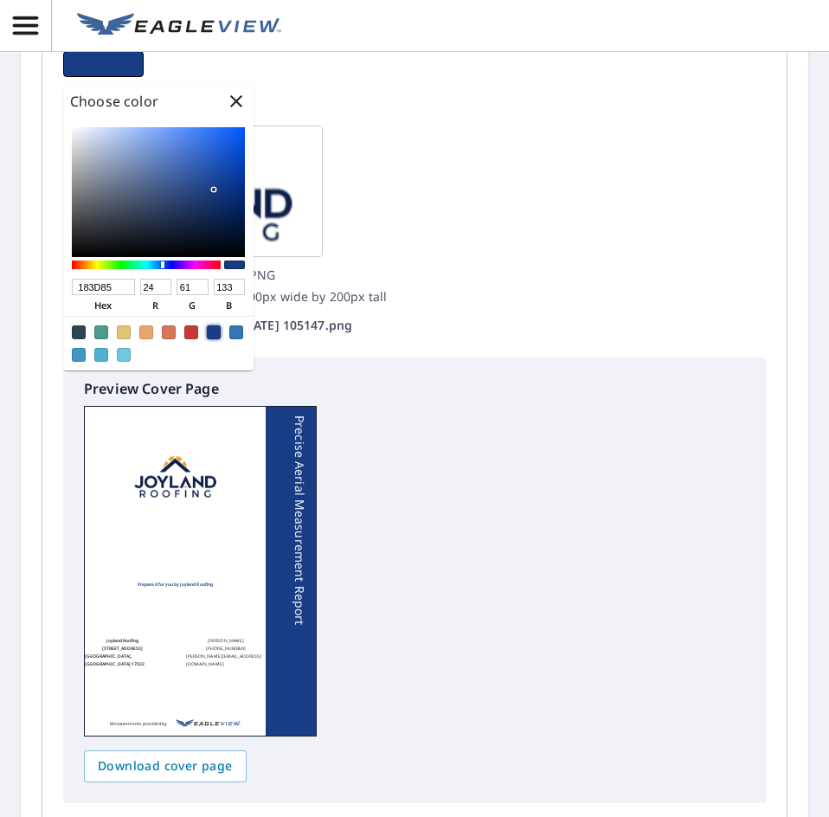
checkbox input "true"
type input "1B3F85"
type input "27"
type input "63"
checkbox input "true"
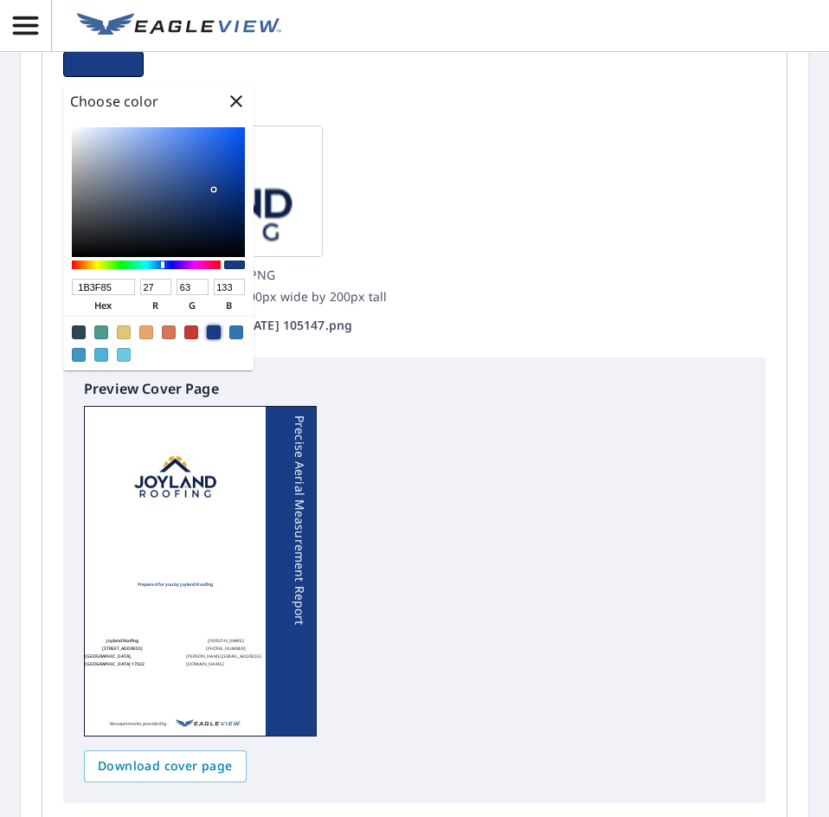
type input "1A3E85"
type input "26"
type input "62"
checkbox input "true"
type input "1A3D83"
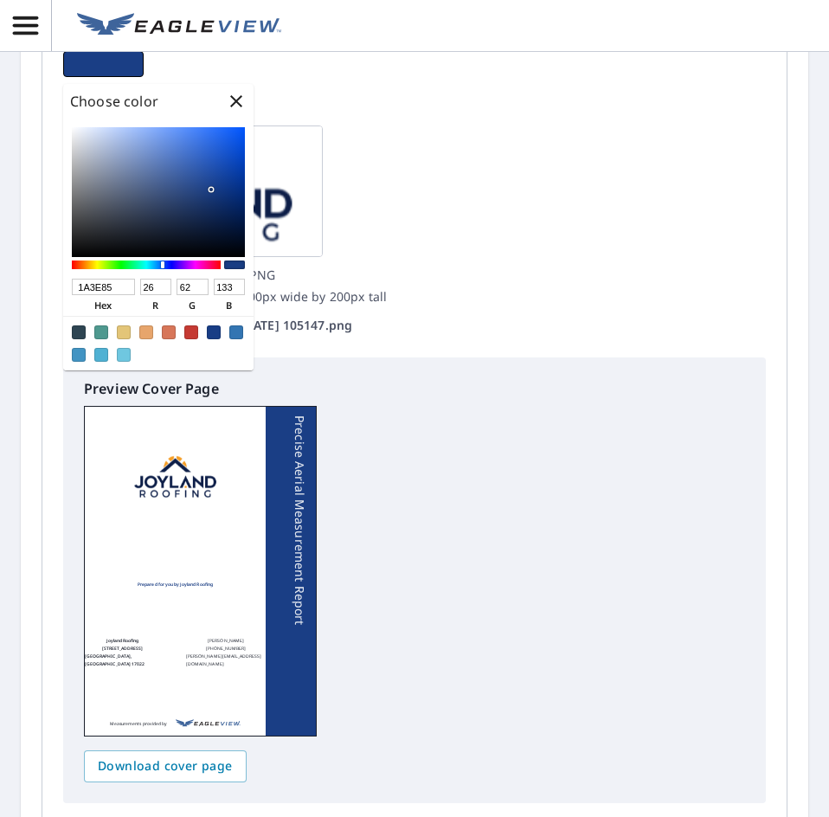
type input "61"
type input "131"
checkbox input "true"
type input "193B81"
type input "25"
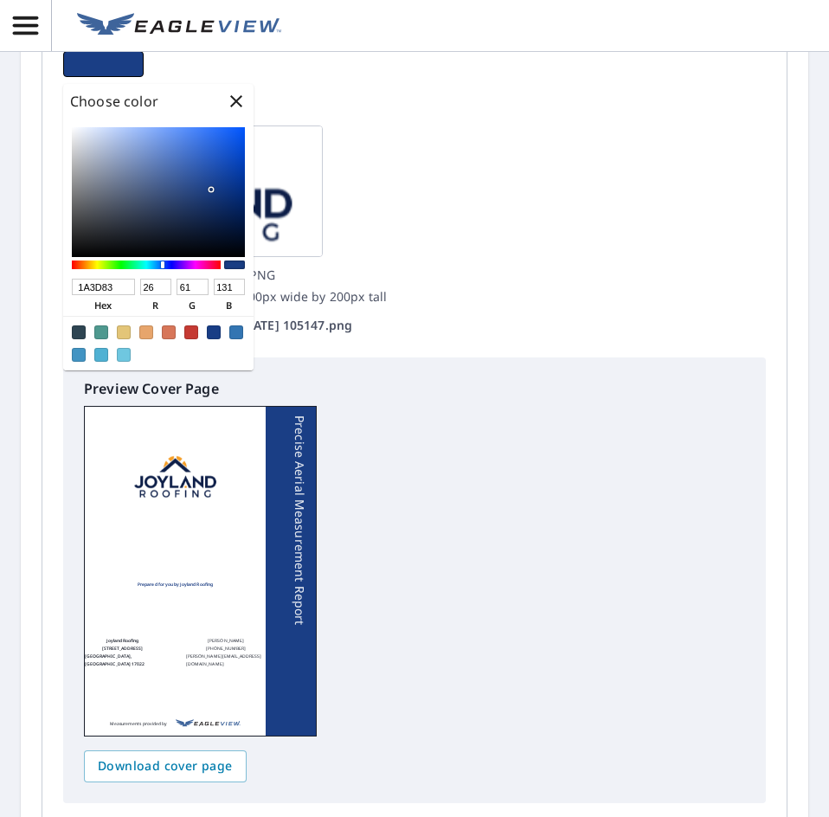
type input "59"
type input "129"
checkbox input "true"
type input "183A80"
type input "24"
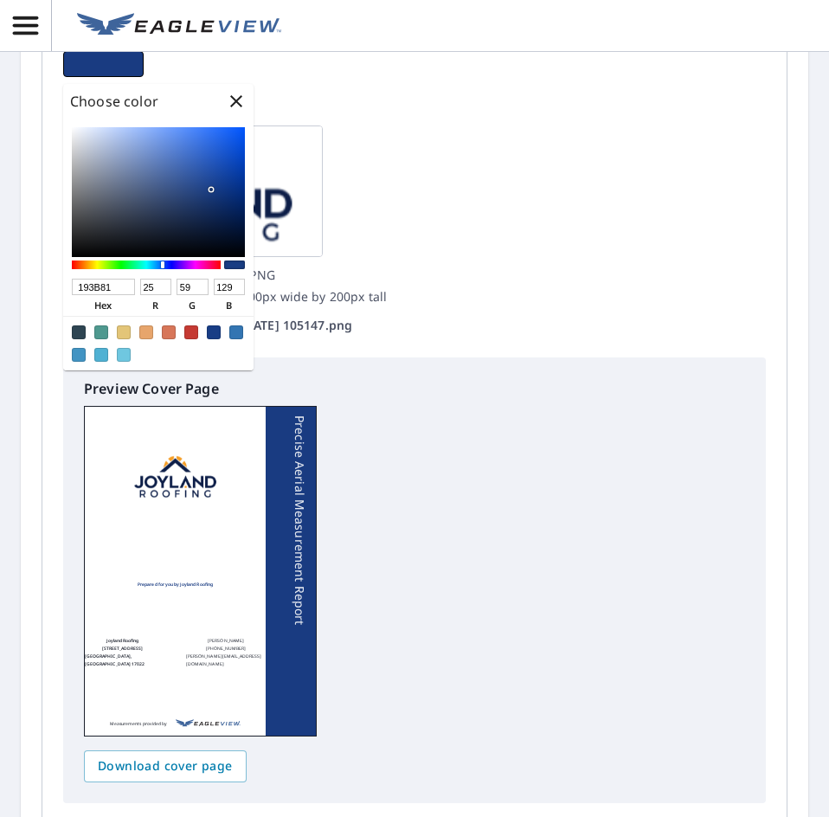
type input "58"
type input "128"
checkbox input "true"
type input "18387C"
type input "56"
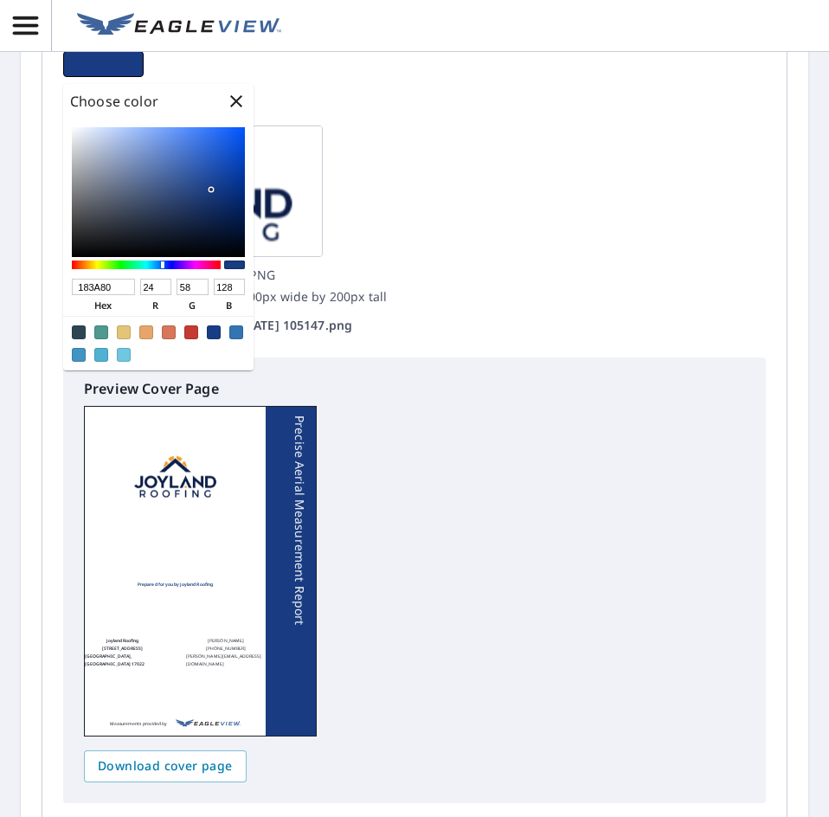
type input "124"
checkbox input "true"
type input "17377A"
type input "23"
type input "55"
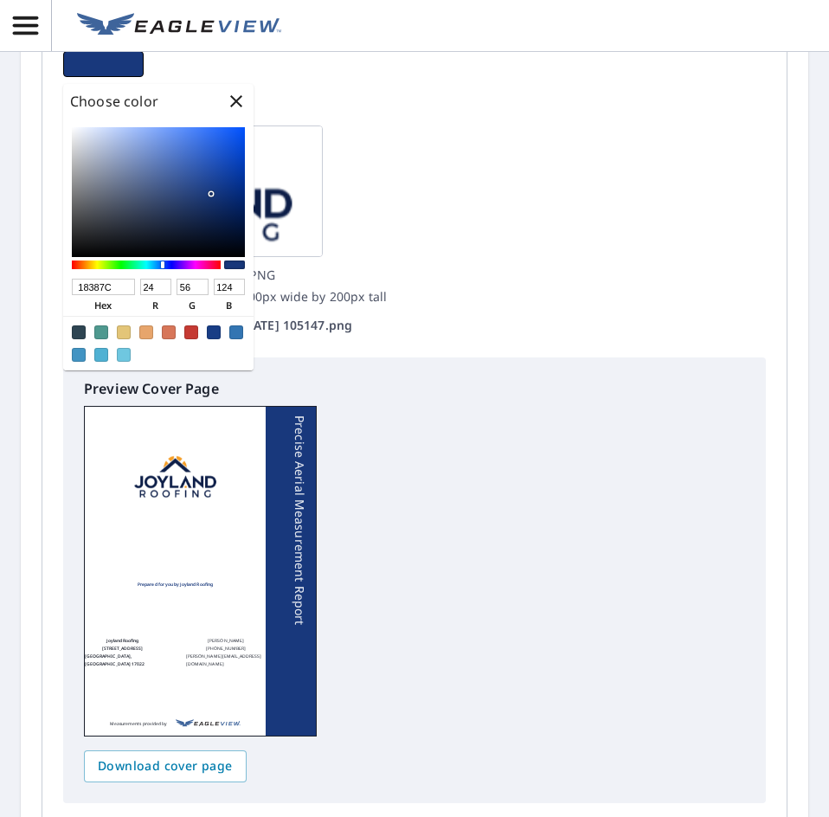
type input "122"
checkbox input "true"
type input "163575"
type input "22"
type input "53"
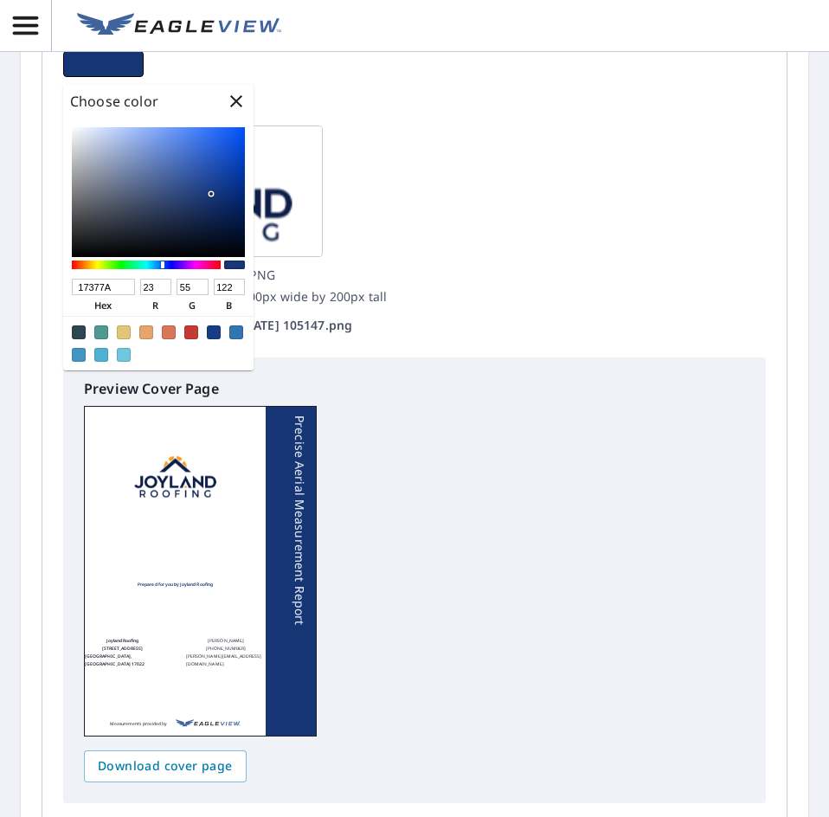
type input "117"
checkbox input "true"
type input "153370"
type input "21"
type input "51"
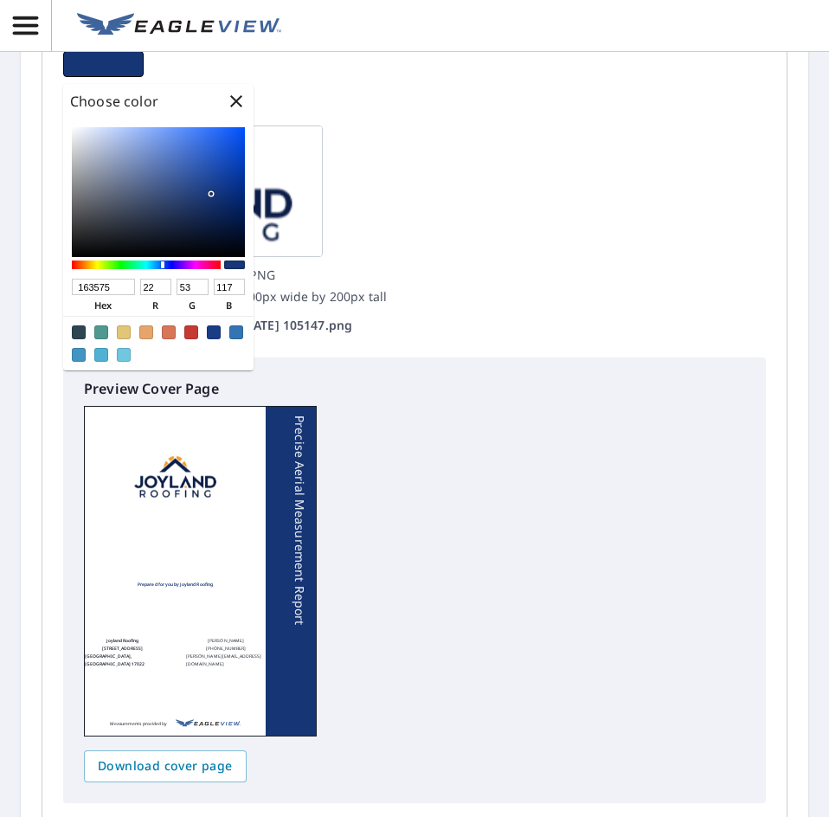
type input "112"
checkbox input "true"
type input "14326D"
type input "20"
type input "50"
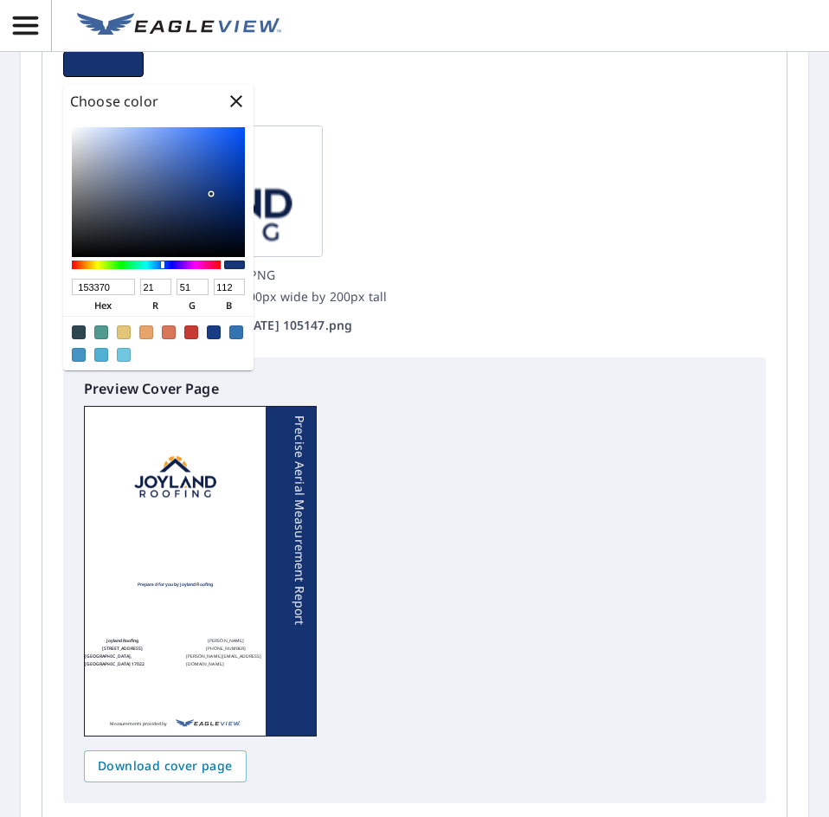
type input "109"
checkbox input "true"
type input "13316D"
type input "19"
type input "49"
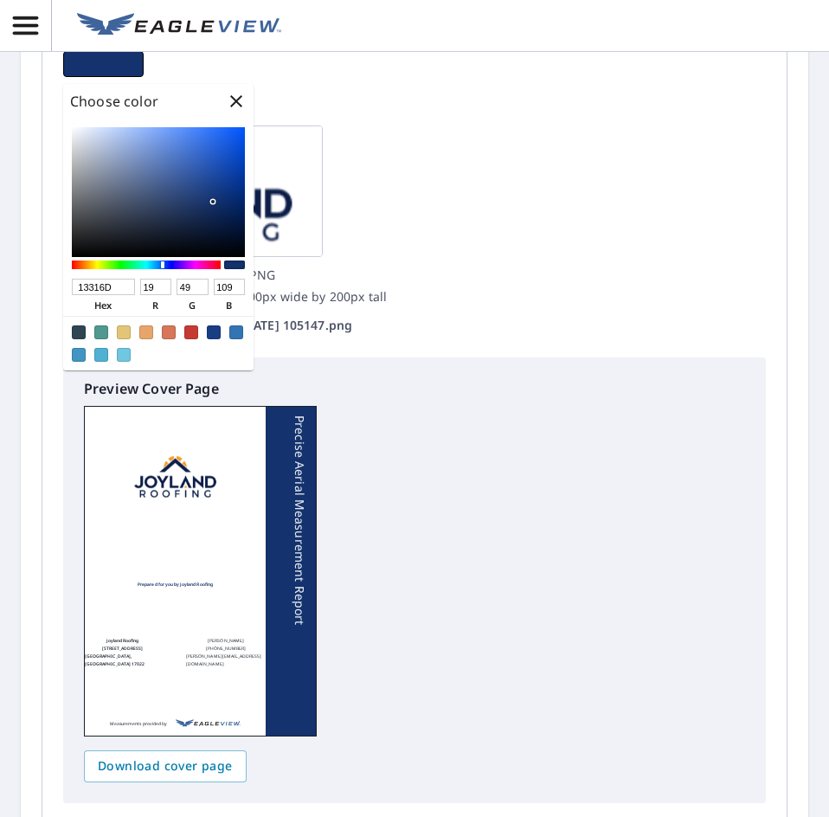
checkbox input "true"
type input "112F69"
type input "17"
type input "47"
type input "105"
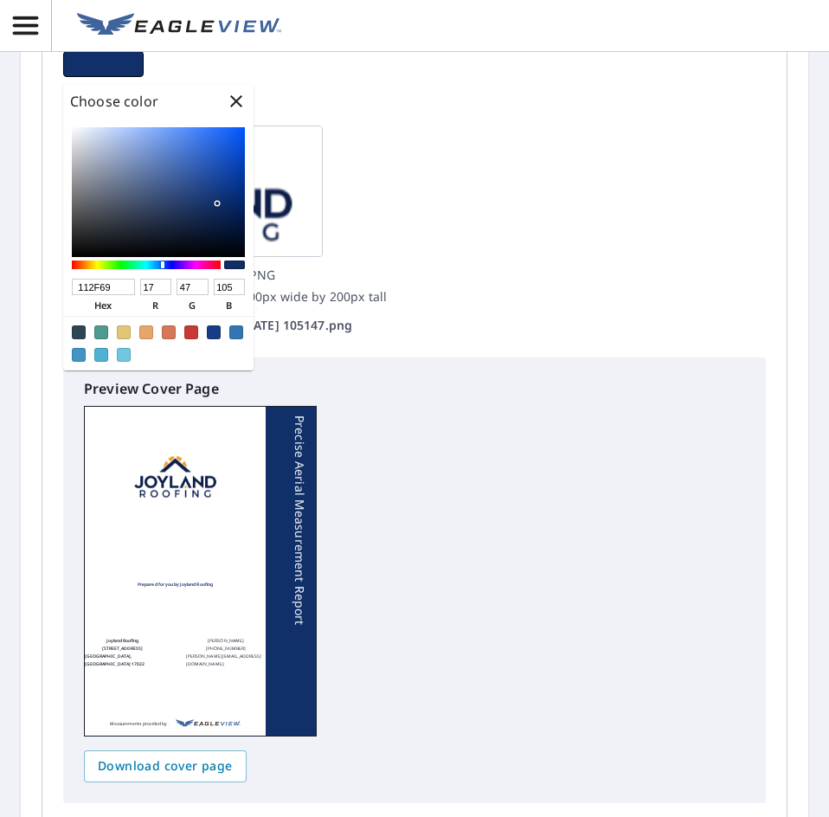
checkbox input "true"
type input "0D2B66"
type input "13"
type input "43"
type input "102"
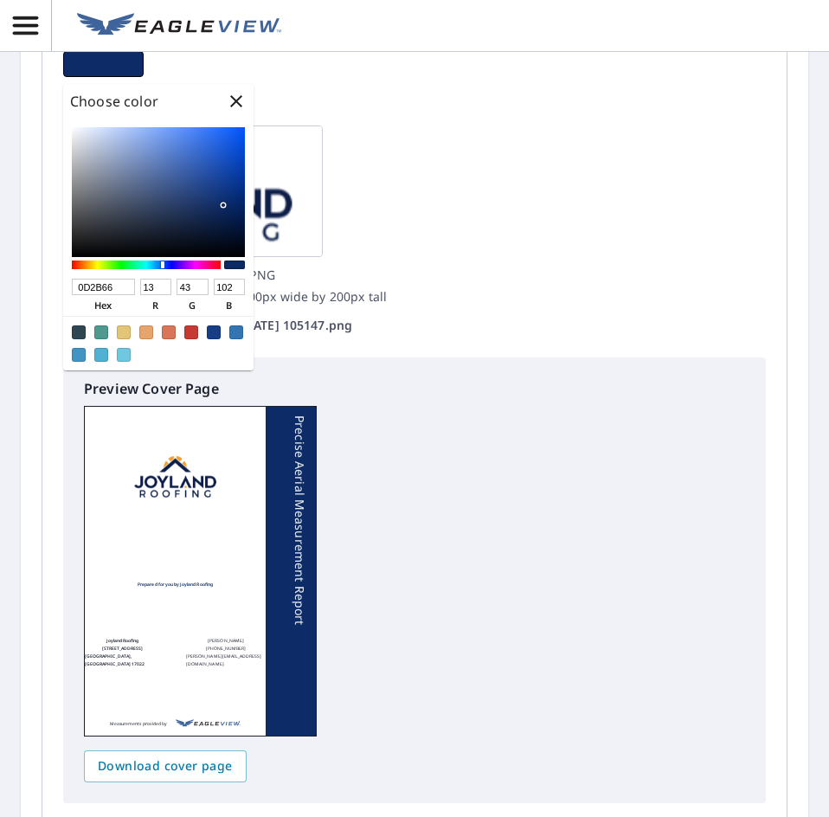
checkbox input "true"
type input "0D2C68"
type input "44"
type input "104"
checkbox input "true"
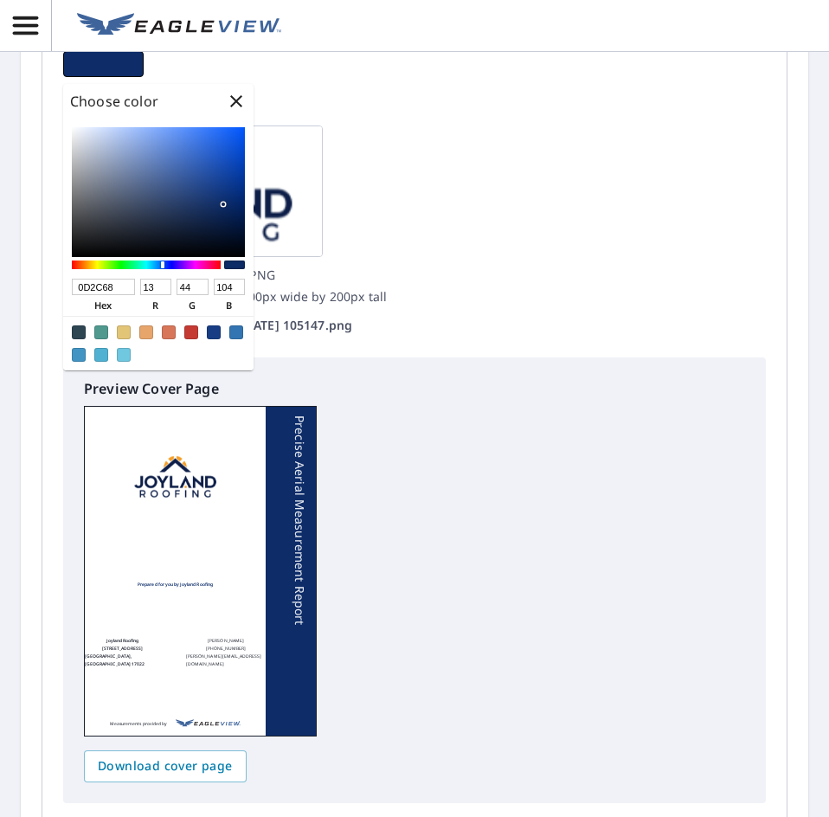
type input "0D2D69"
type input "45"
type input "105"
checkbox input "true"
type input "0D2E6B"
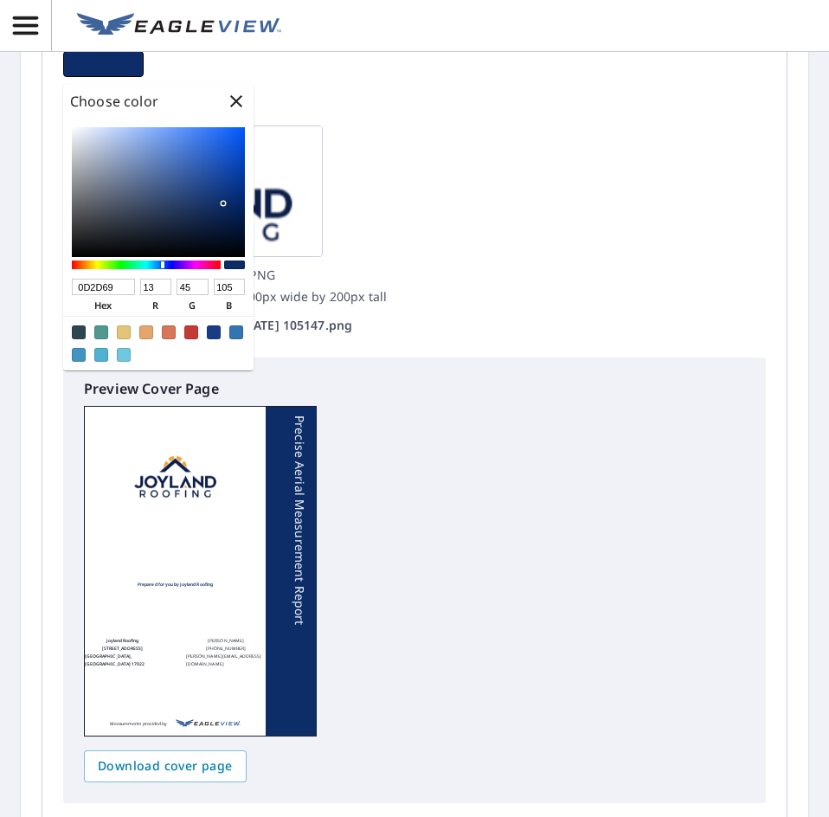
type input "46"
type input "107"
drag, startPoint x: 210, startPoint y: 190, endPoint x: 223, endPoint y: 203, distance: 18.4
click at [223, 203] on div at bounding box center [158, 192] width 173 height 130
click at [487, 237] on div "Logo Acceptable formats: JPG, GIF, PNG Recommended size: 300dpi 300px wide by 2…" at bounding box center [414, 217] width 703 height 239
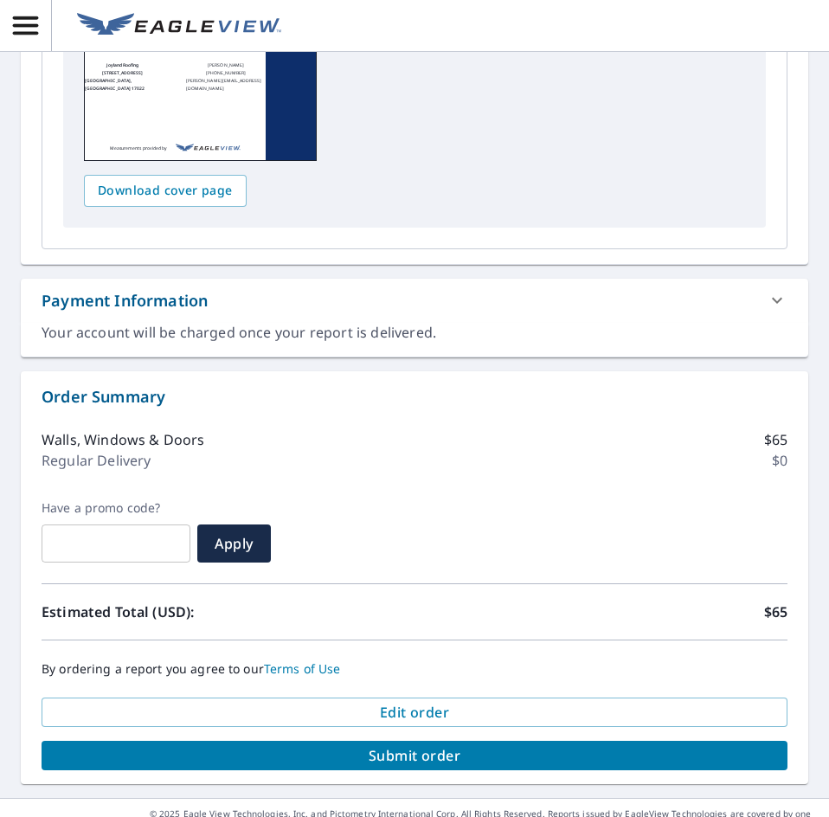
scroll to position [2964, 0]
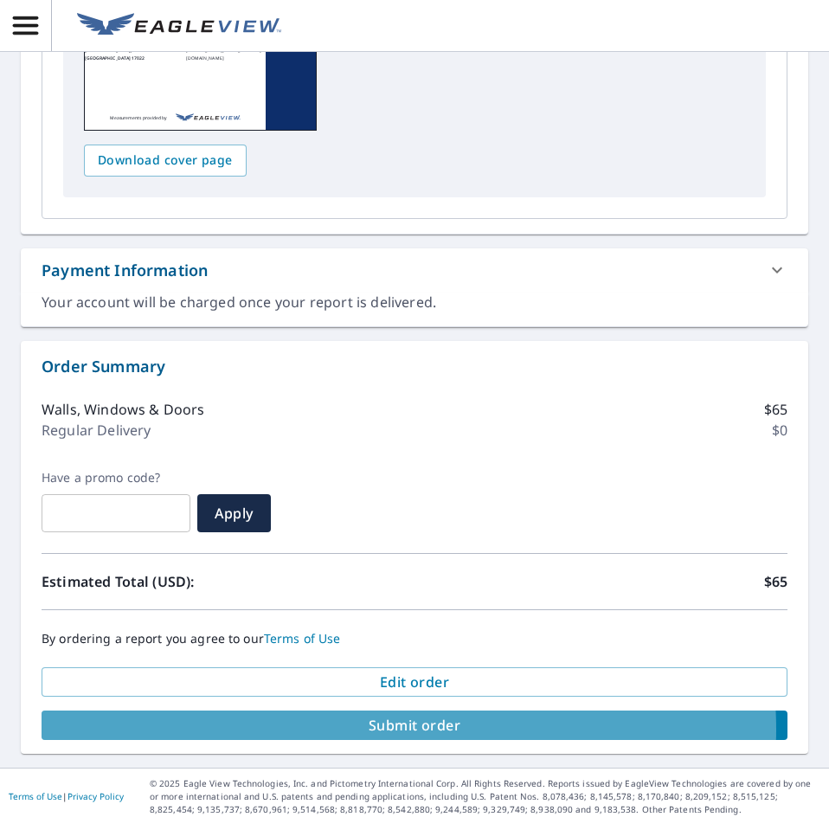
click at [390, 722] on span "Submit order" at bounding box center [414, 725] width 718 height 19
checkbox input "true"
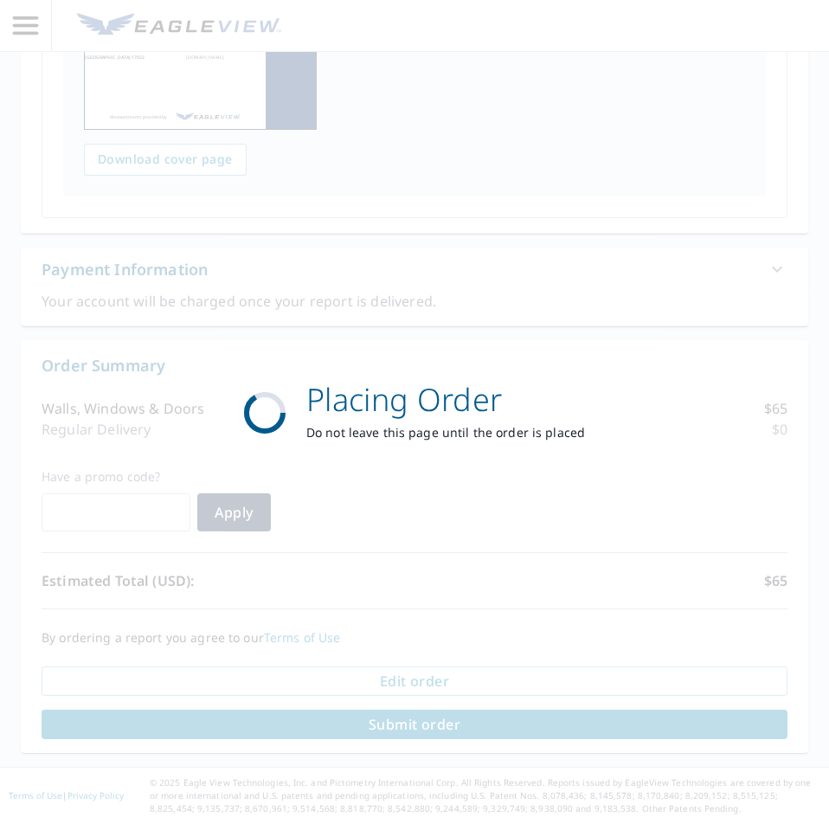
scroll to position [2836, 0]
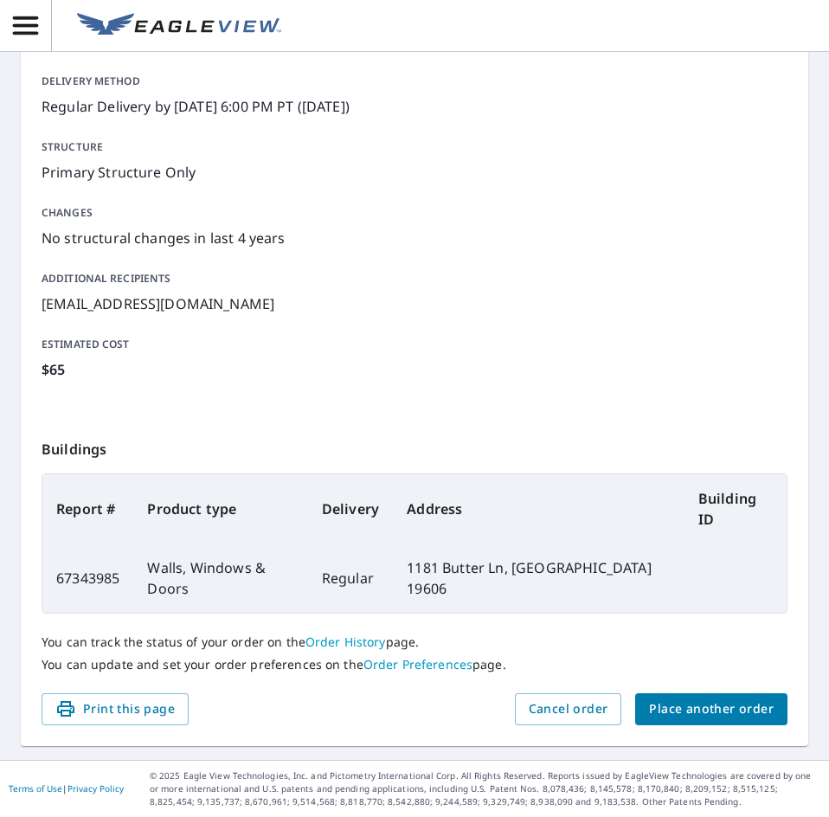
scroll to position [203, 0]
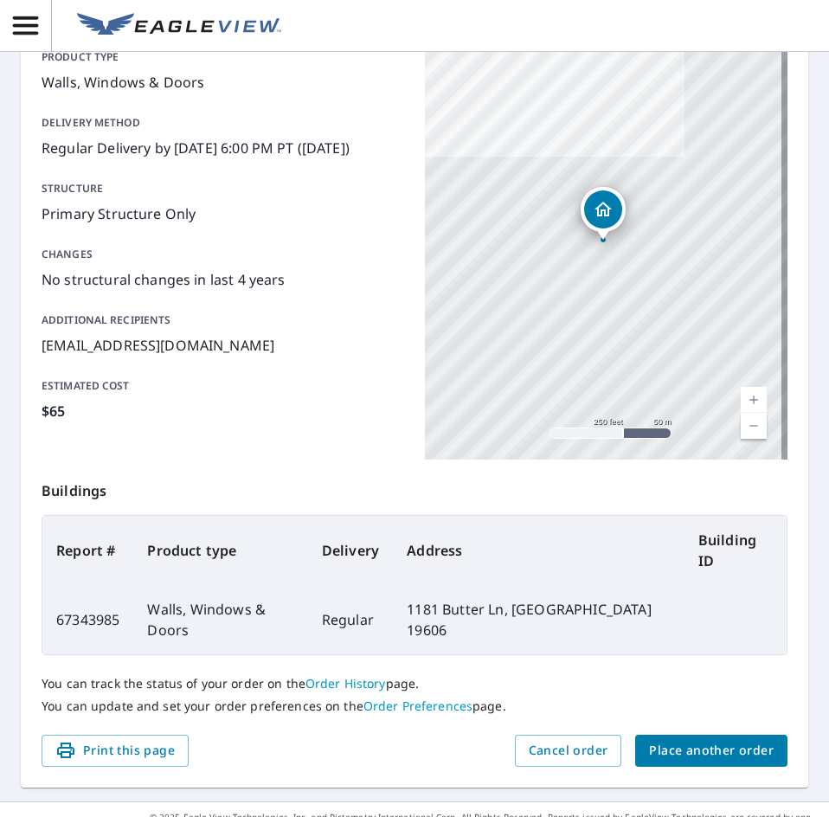
click at [336, 585] on td "Regular" at bounding box center [350, 619] width 85 height 69
